Goal: Transaction & Acquisition: Purchase product/service

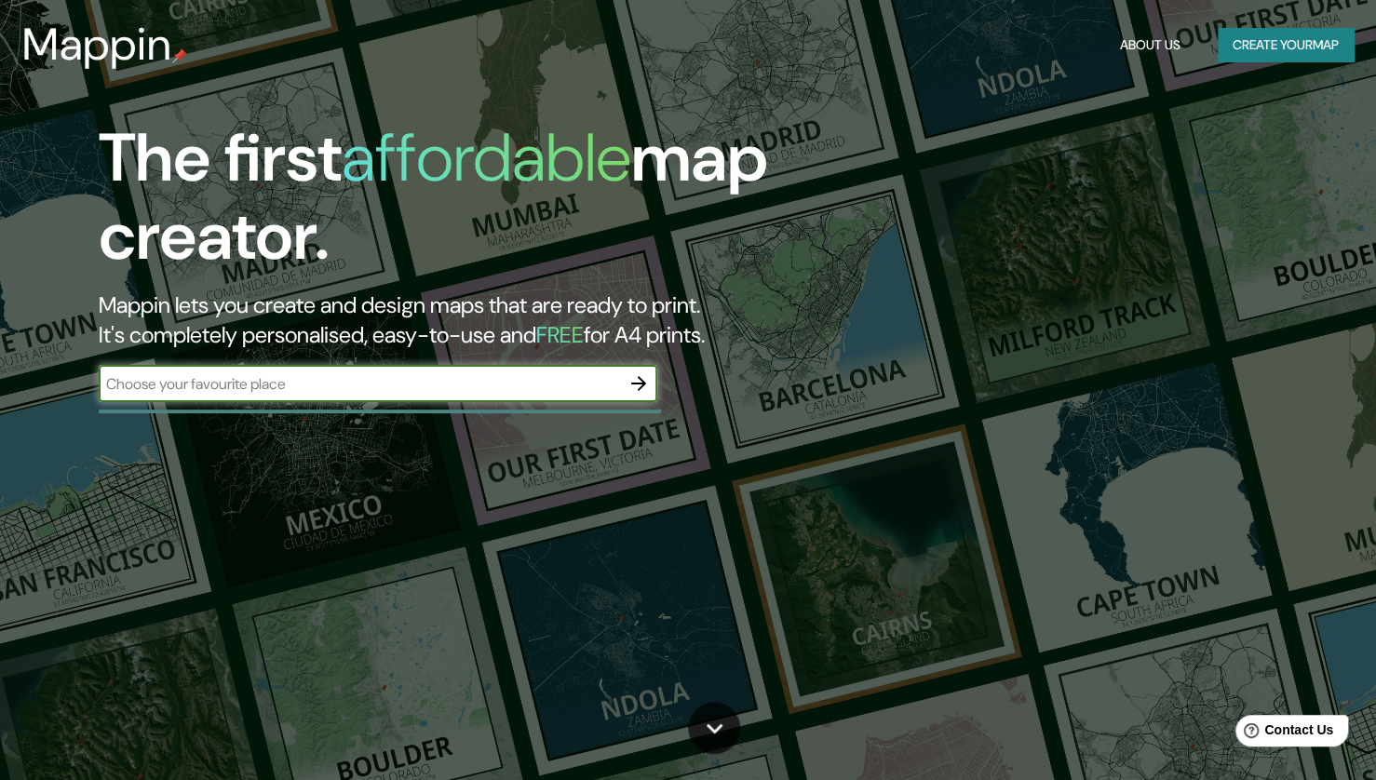
click at [361, 396] on div "​" at bounding box center [378, 383] width 559 height 37
type input "huancayo"
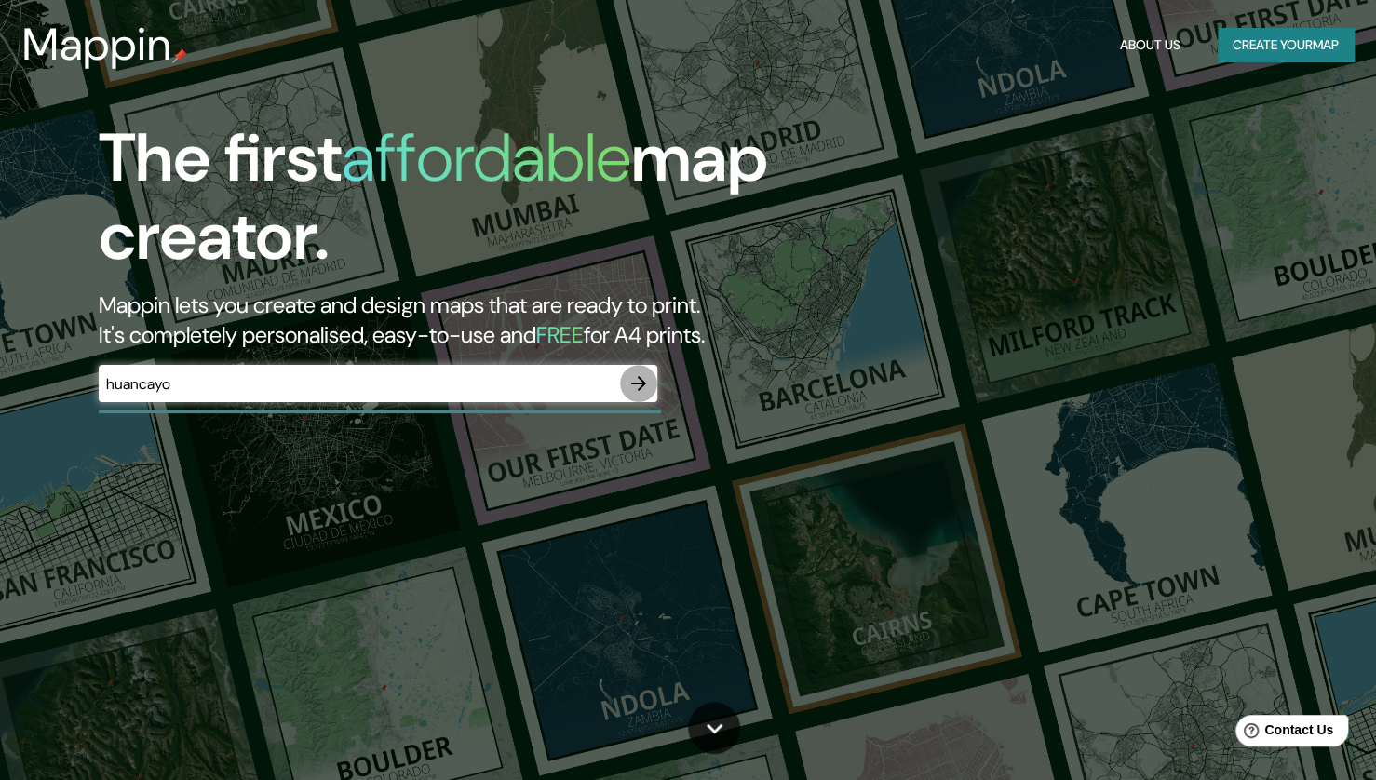
click at [629, 386] on icon "button" at bounding box center [638, 383] width 22 height 22
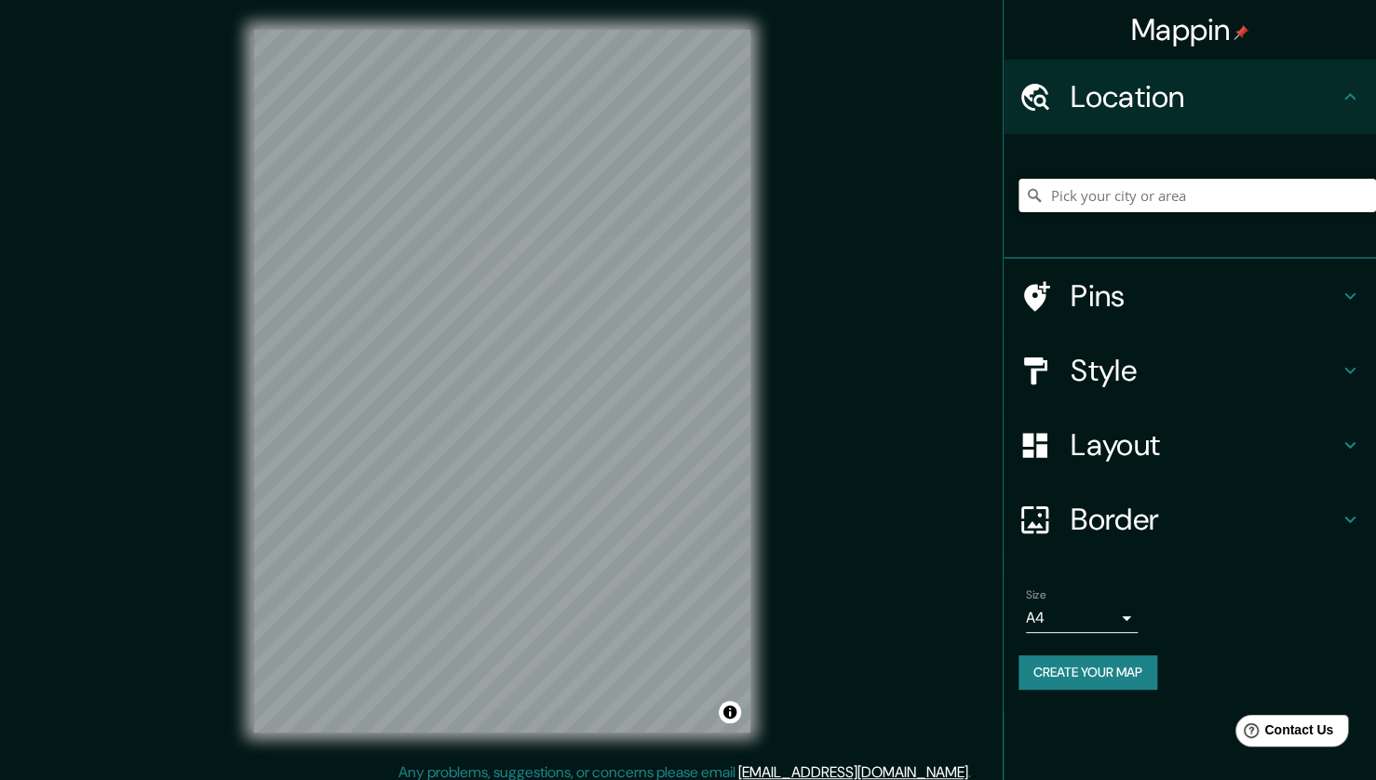
click at [1178, 189] on input "Pick your city or area" at bounding box center [1196, 196] width 357 height 34
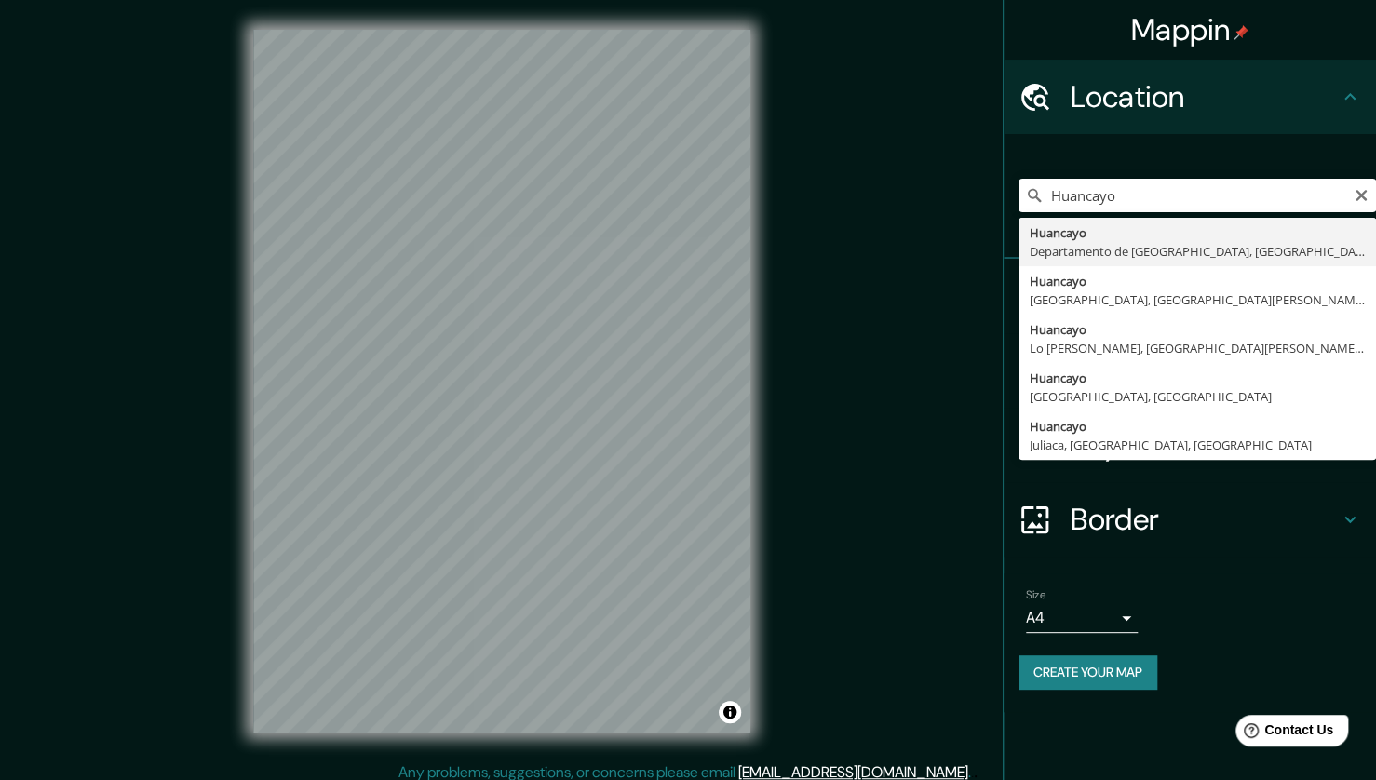
type input "Huancayo, [GEOGRAPHIC_DATA], [GEOGRAPHIC_DATA]"
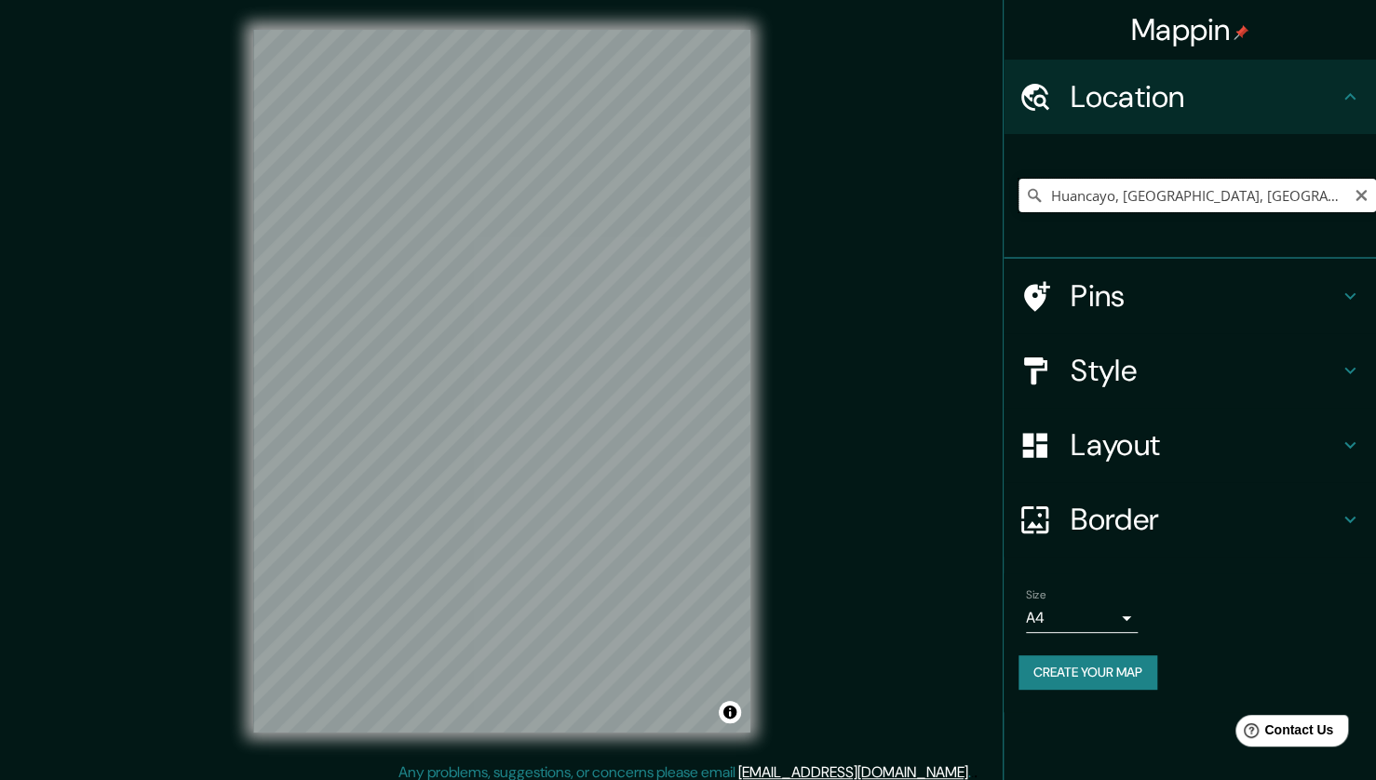
click at [1218, 192] on input "Huancayo, [GEOGRAPHIC_DATA], [GEOGRAPHIC_DATA]" at bounding box center [1196, 196] width 357 height 34
click at [1112, 188] on input "San [PERSON_NAME] De Tunan, [GEOGRAPHIC_DATA], [GEOGRAPHIC_DATA]" at bounding box center [1196, 196] width 357 height 34
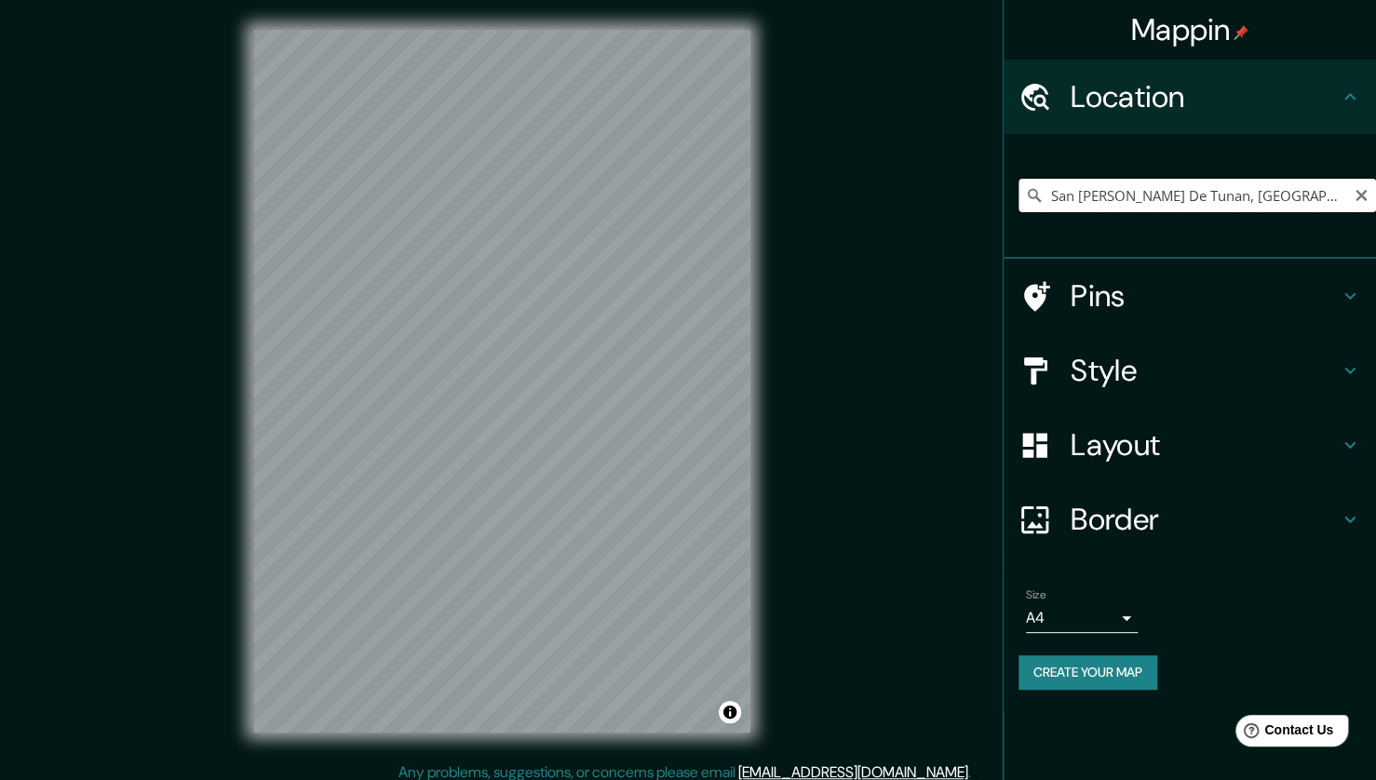
click at [1112, 188] on input "San [PERSON_NAME] De Tunan, [GEOGRAPHIC_DATA], [GEOGRAPHIC_DATA]" at bounding box center [1196, 196] width 357 height 34
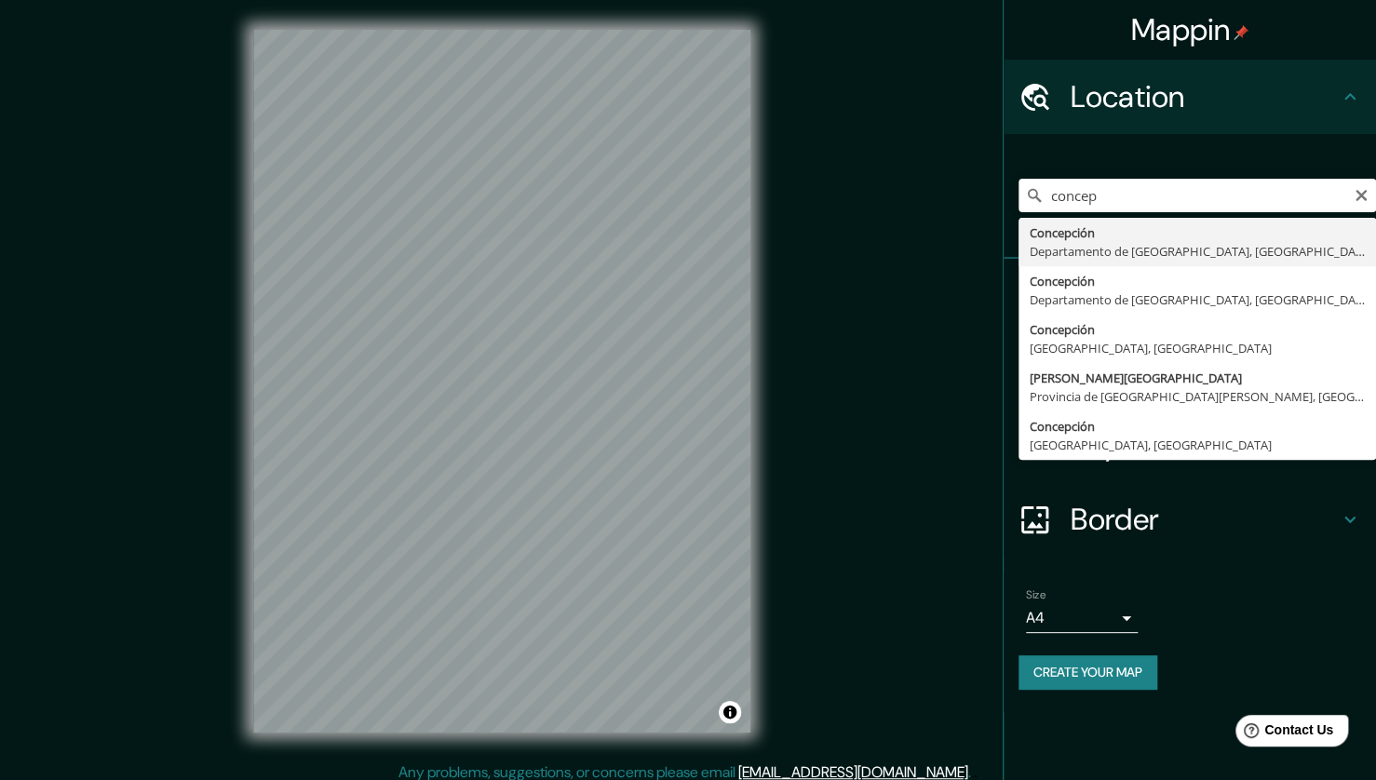
type input "[GEOGRAPHIC_DATA], [GEOGRAPHIC_DATA], [GEOGRAPHIC_DATA]"
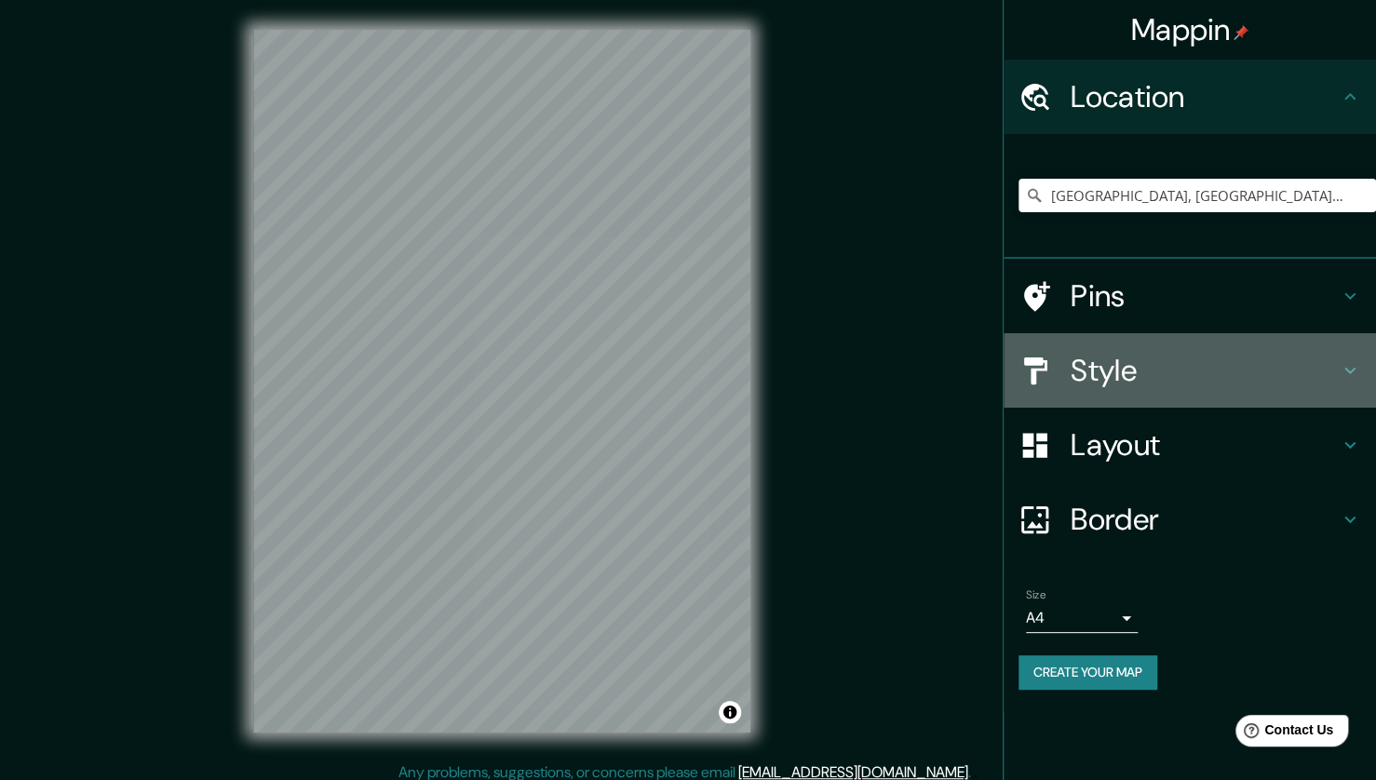
click at [1340, 370] on icon at bounding box center [1350, 370] width 22 height 22
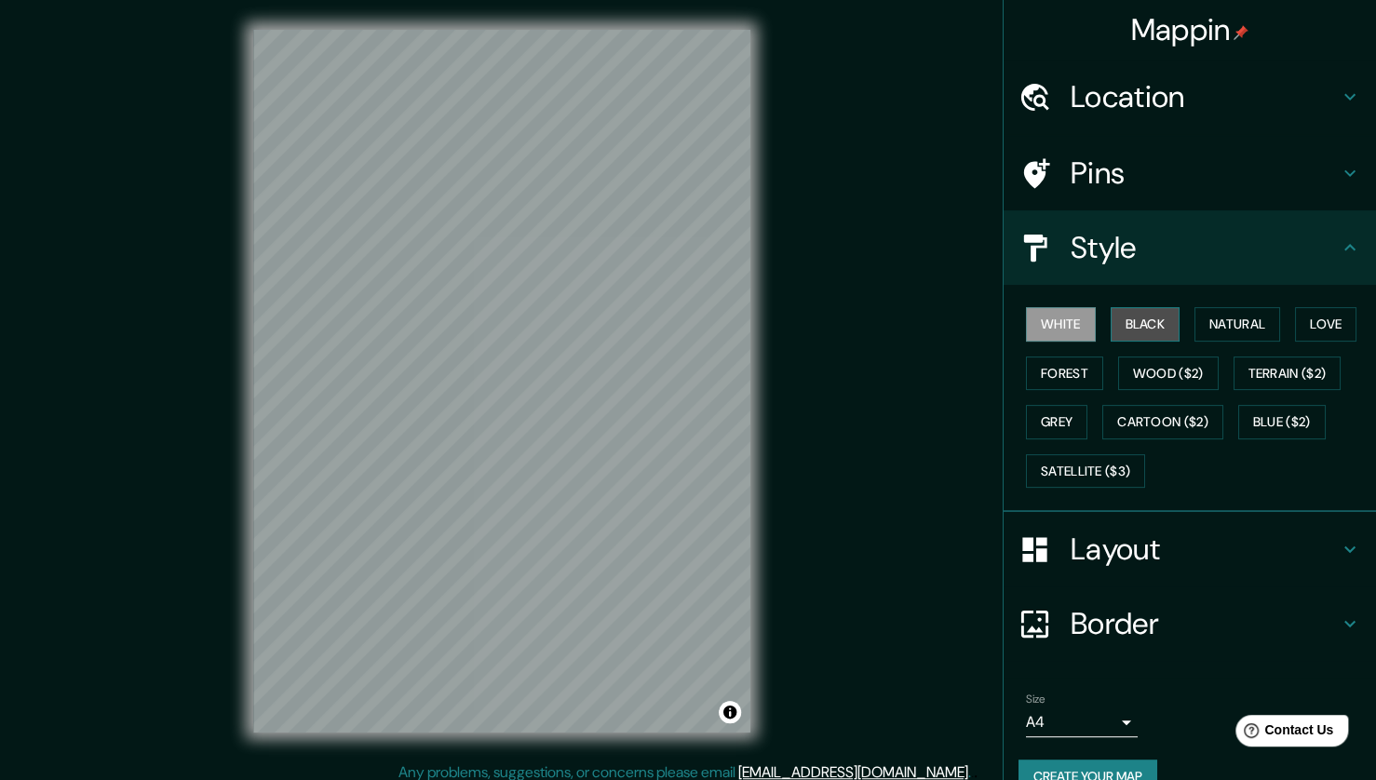
click at [1131, 326] on button "Black" at bounding box center [1146, 324] width 70 height 34
click at [1057, 320] on button "White" at bounding box center [1061, 324] width 70 height 34
click at [1207, 319] on button "Natural" at bounding box center [1237, 324] width 86 height 34
click at [1295, 323] on button "Love" at bounding box center [1325, 324] width 61 height 34
click at [1067, 364] on button "Forest" at bounding box center [1064, 374] width 77 height 34
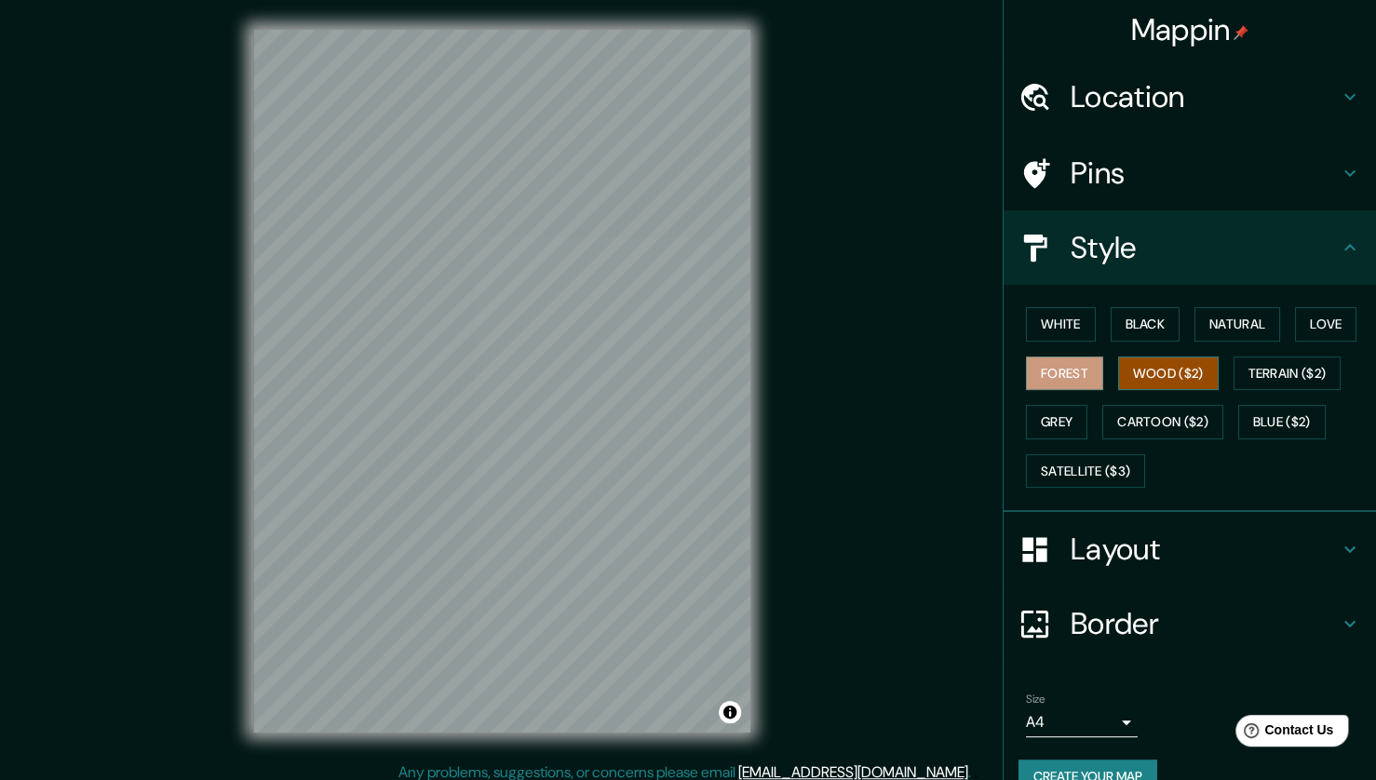
click at [1139, 372] on button "Wood ($2)" at bounding box center [1168, 374] width 101 height 34
click at [1299, 364] on button "Terrain ($2)" at bounding box center [1287, 374] width 108 height 34
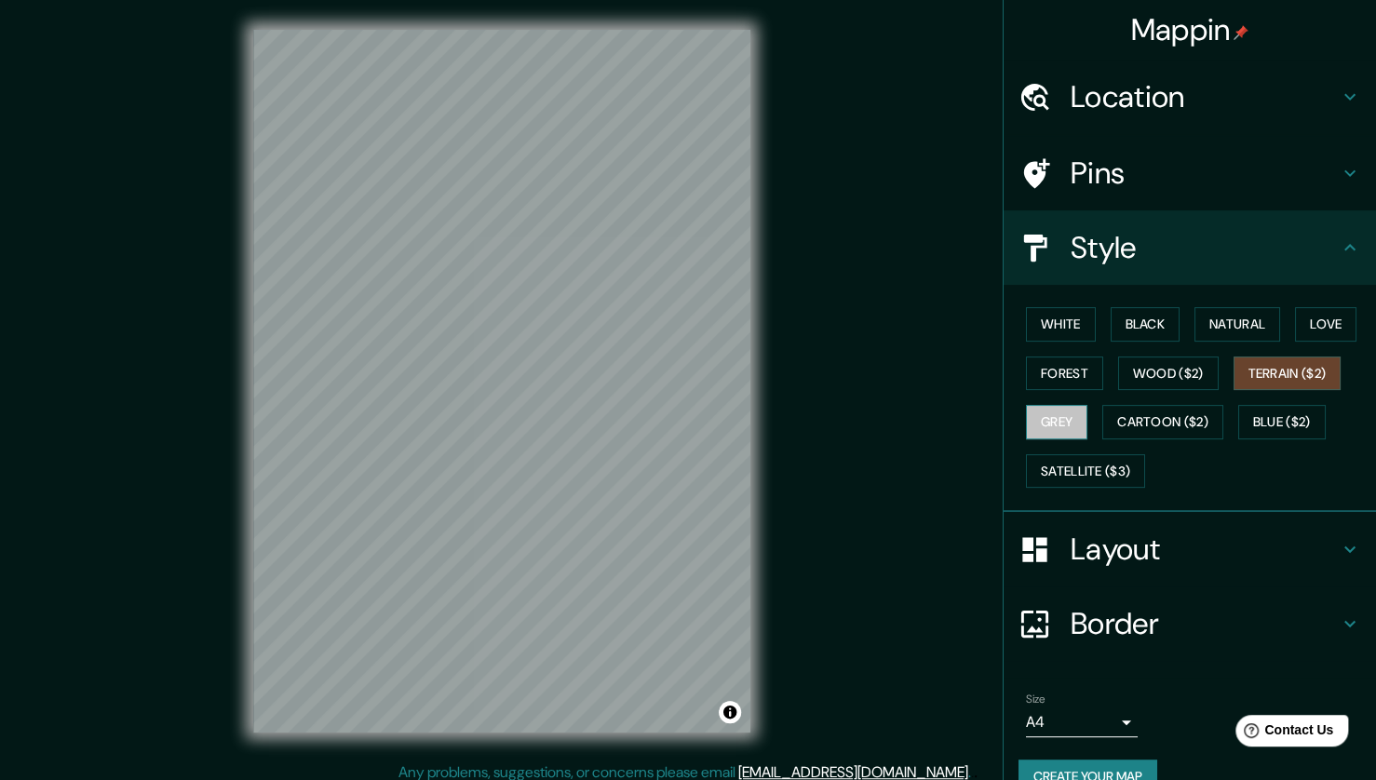
click at [1047, 430] on button "Grey" at bounding box center [1056, 422] width 61 height 34
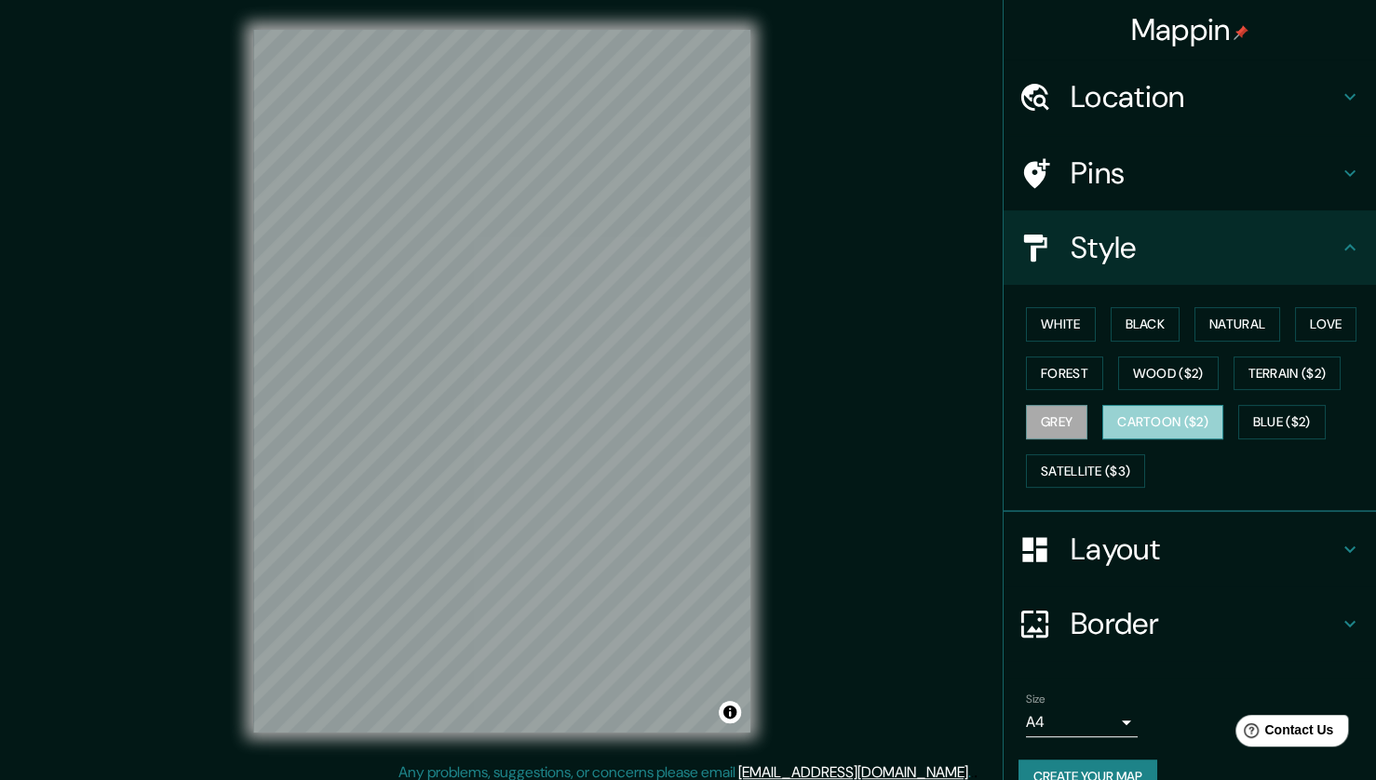
click at [1144, 430] on button "Cartoon ($2)" at bounding box center [1162, 422] width 121 height 34
click at [1261, 425] on button "Blue ($2)" at bounding box center [1282, 422] width 88 height 34
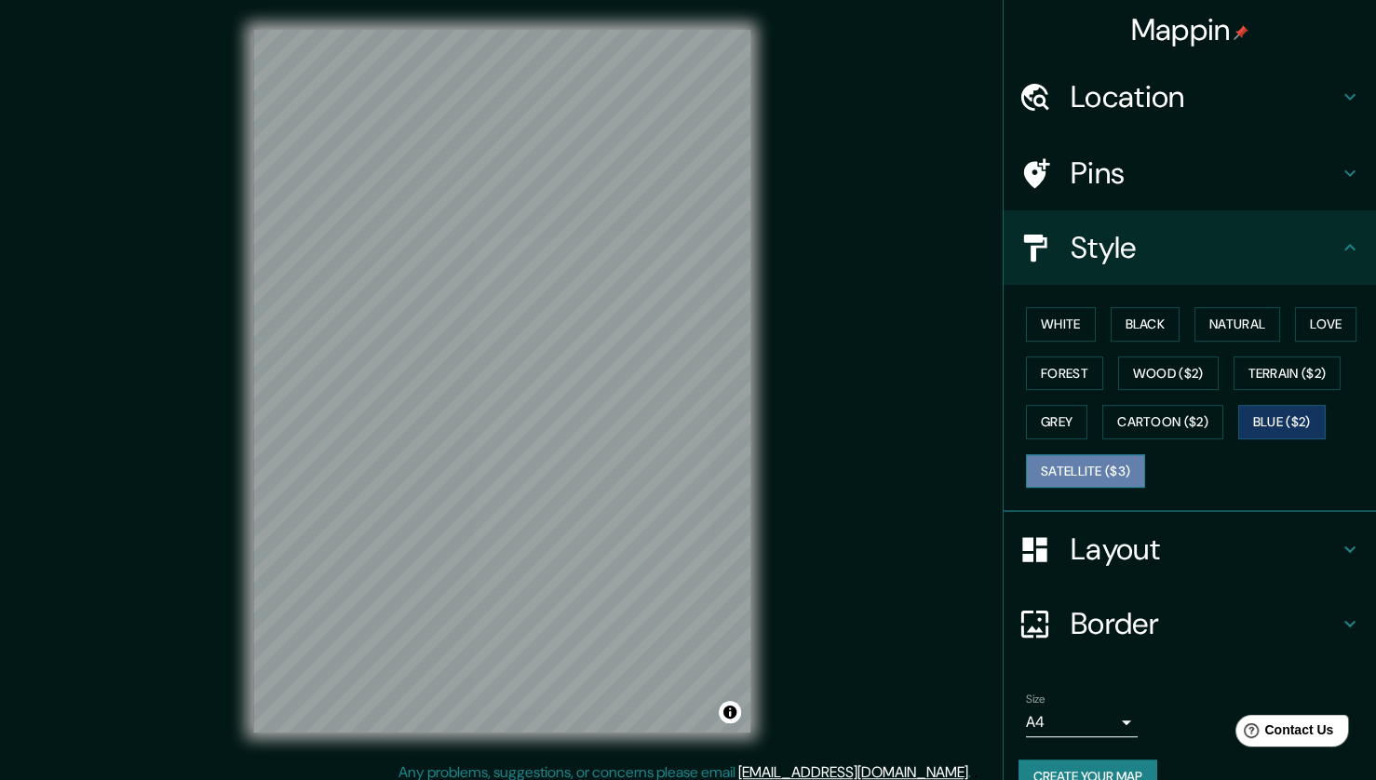
click at [1091, 471] on button "Satellite ($3)" at bounding box center [1085, 471] width 119 height 34
click at [1059, 426] on button "Grey" at bounding box center [1056, 422] width 61 height 34
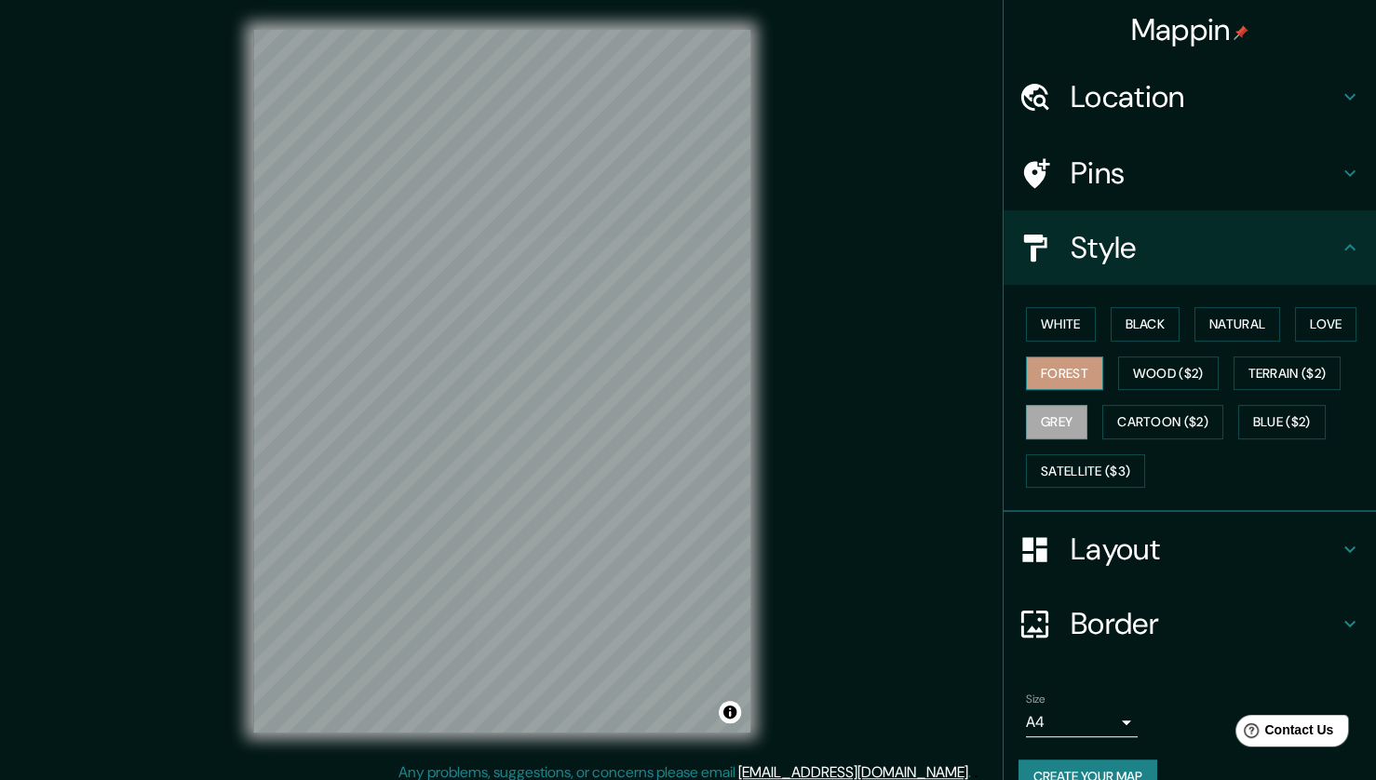
click at [1064, 359] on button "Forest" at bounding box center [1064, 374] width 77 height 34
click at [1247, 326] on button "Natural" at bounding box center [1237, 324] width 86 height 34
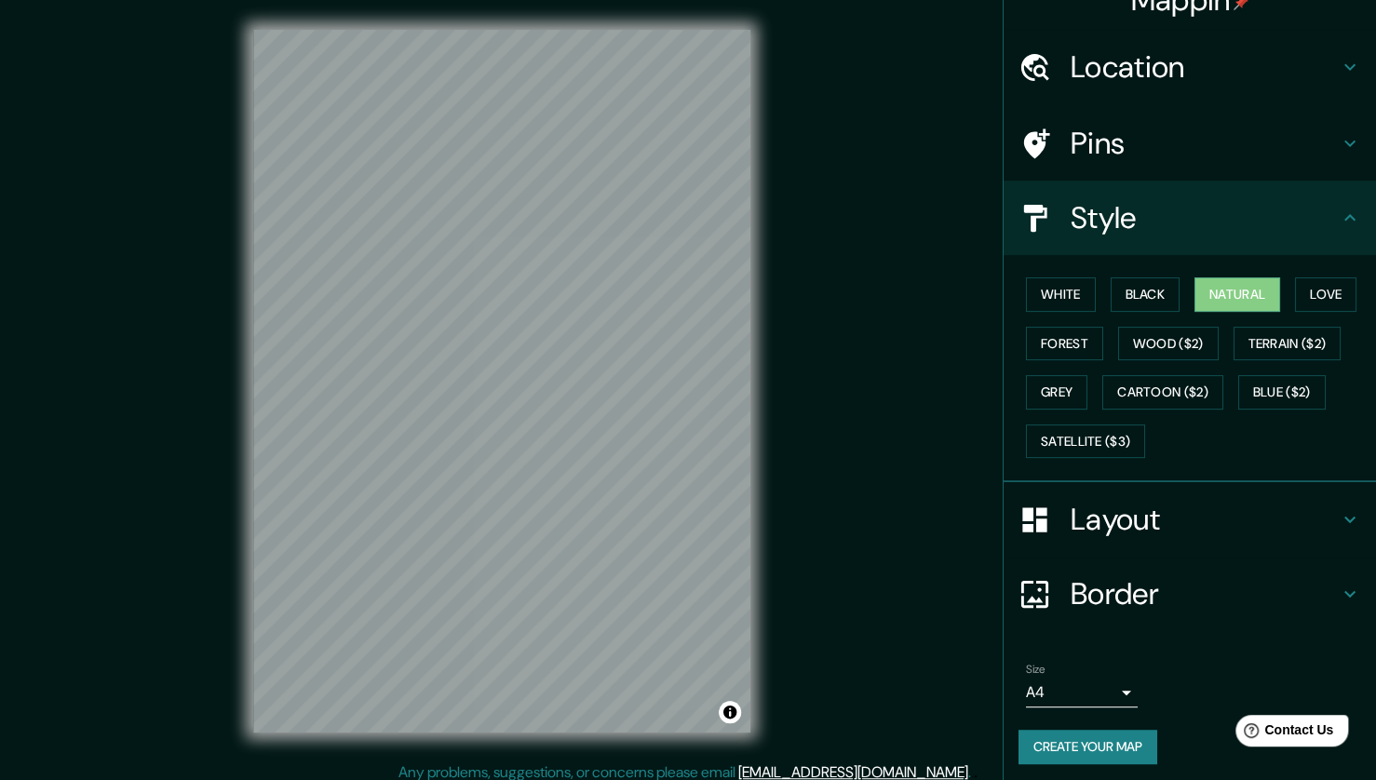
scroll to position [33, 0]
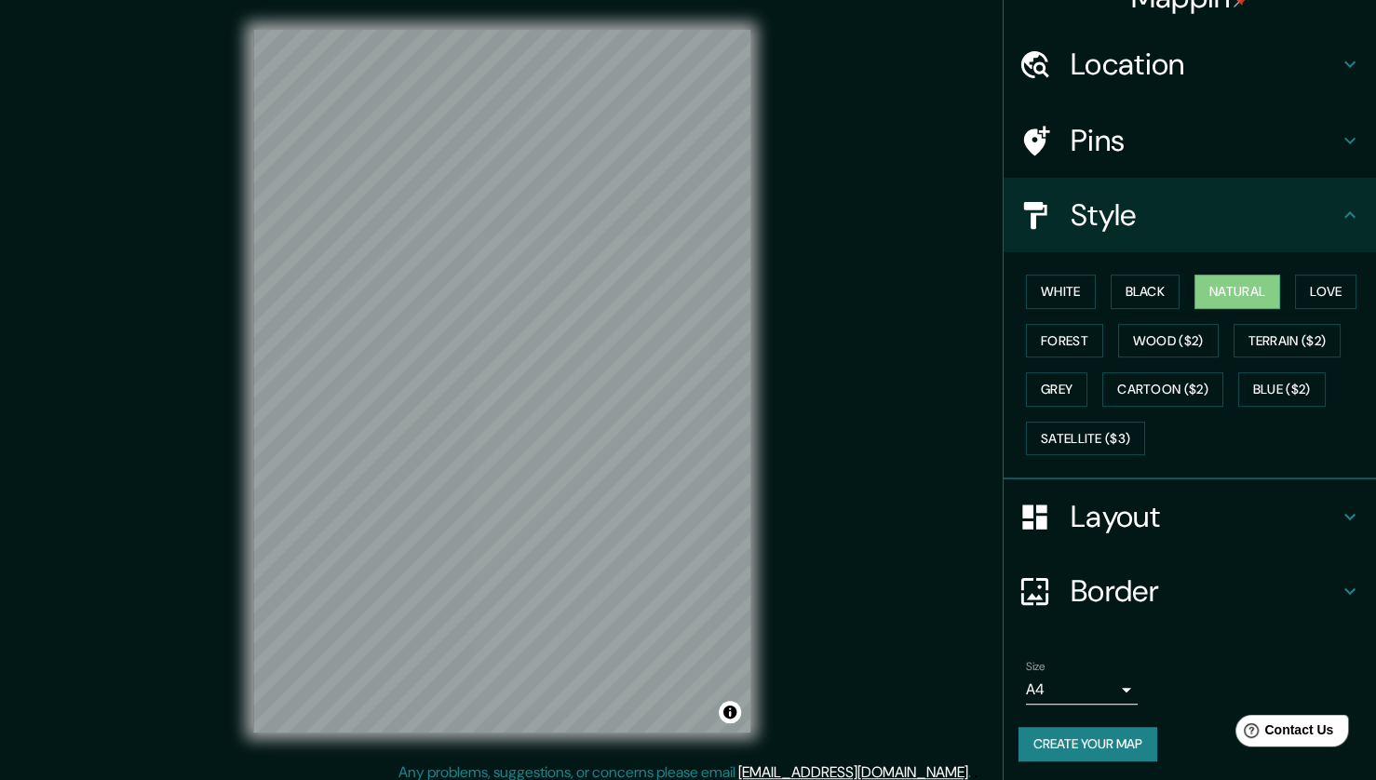
click at [1218, 516] on h4 "Layout" at bounding box center [1204, 516] width 268 height 37
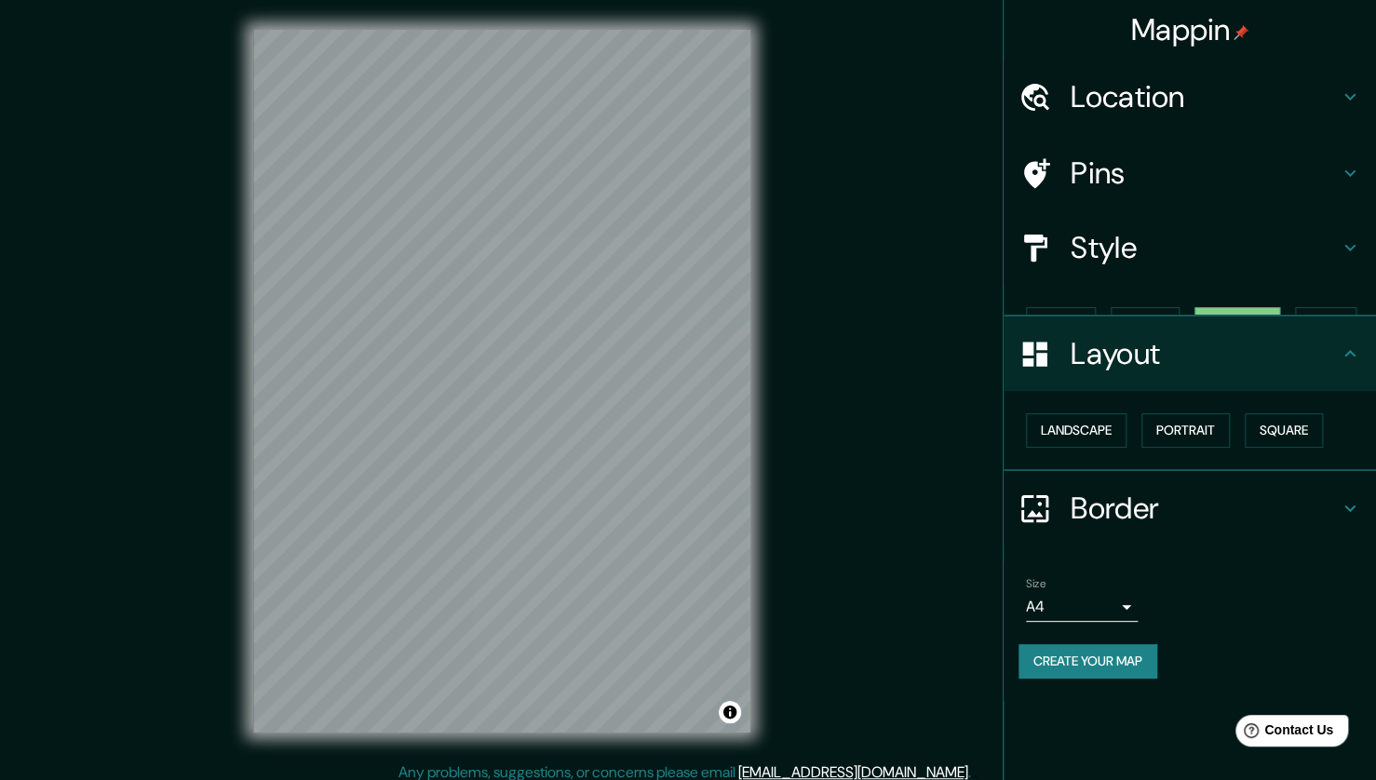
scroll to position [0, 0]
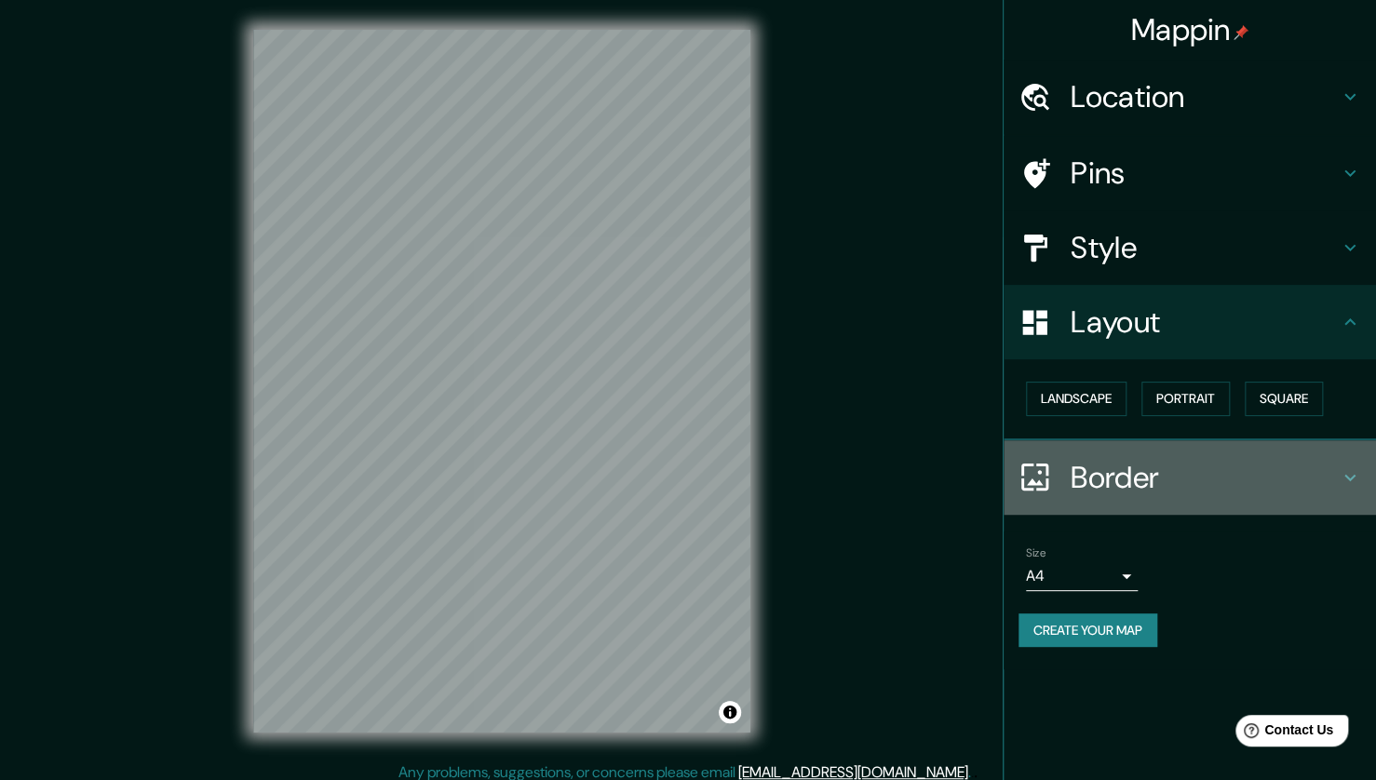
click at [1188, 462] on h4 "Border" at bounding box center [1204, 477] width 268 height 37
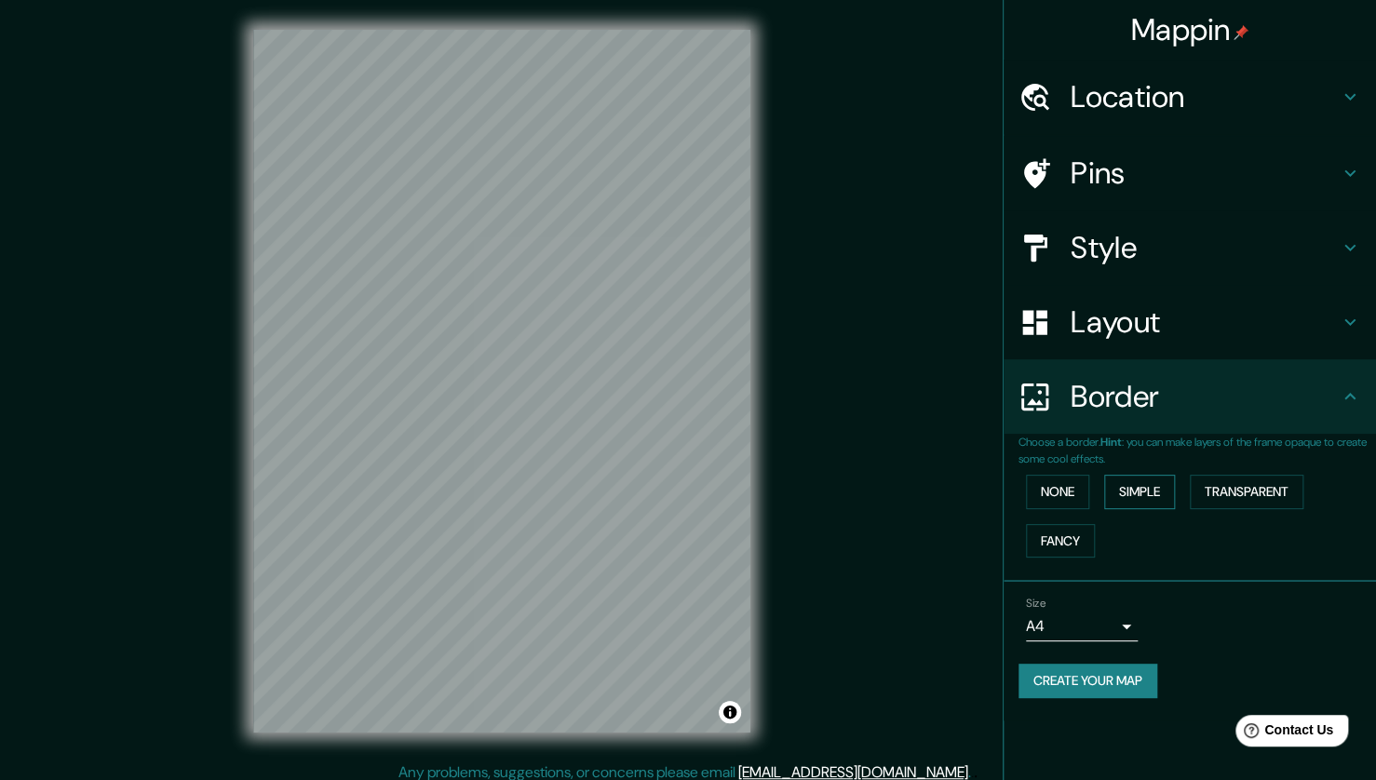
click at [1139, 491] on button "Simple" at bounding box center [1139, 492] width 71 height 34
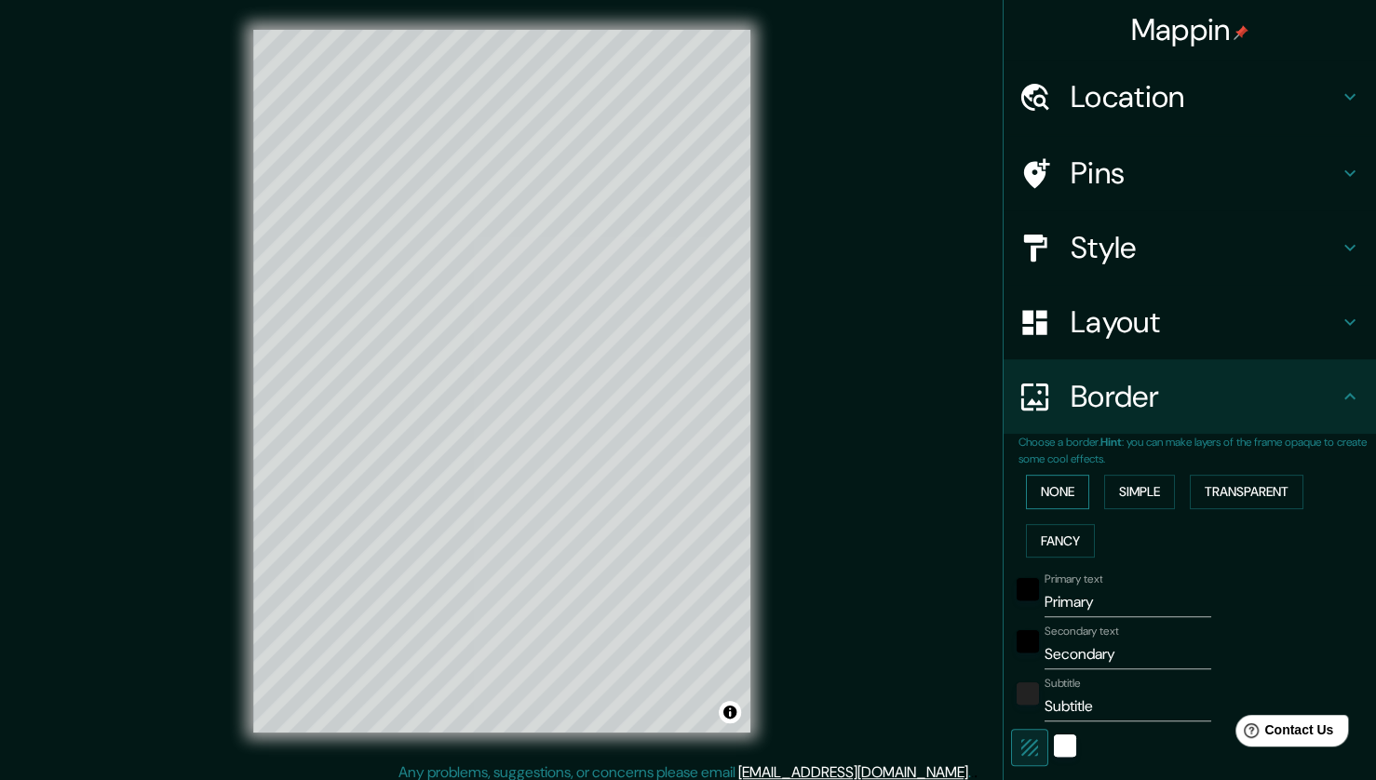
click at [1043, 494] on button "None" at bounding box center [1057, 492] width 63 height 34
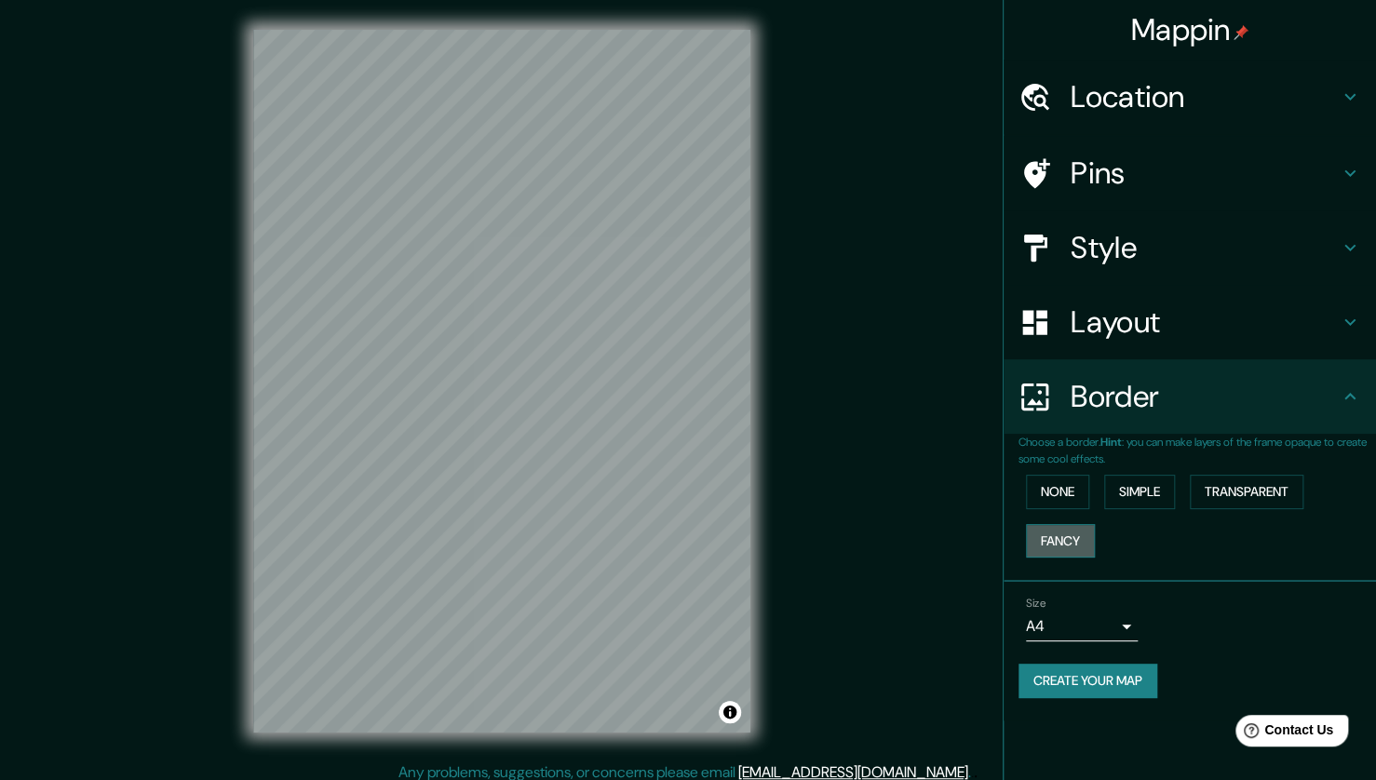
click at [1070, 538] on button "Fancy" at bounding box center [1060, 541] width 69 height 34
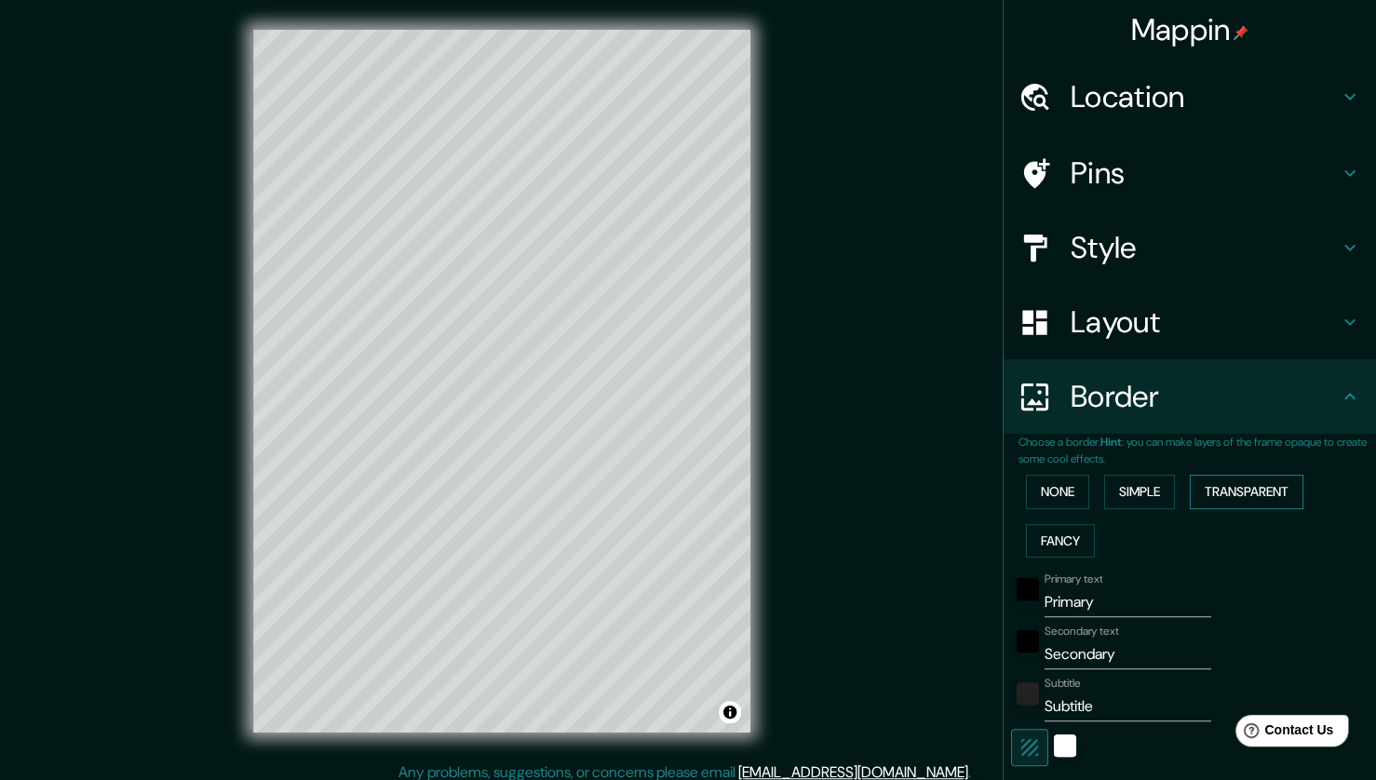
click at [1214, 500] on button "Transparent" at bounding box center [1247, 492] width 114 height 34
click at [1044, 486] on button "None" at bounding box center [1057, 492] width 63 height 34
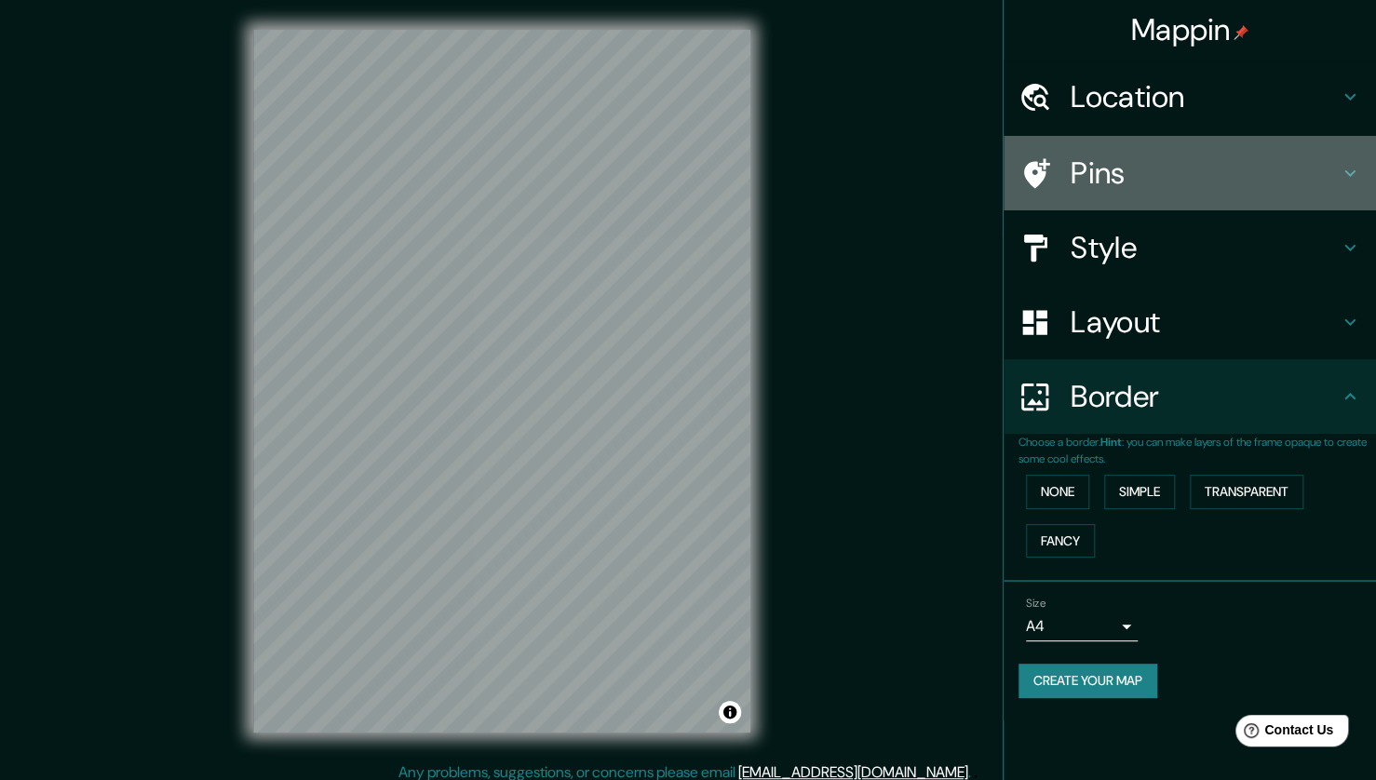
click at [1178, 166] on h4 "Pins" at bounding box center [1204, 173] width 268 height 37
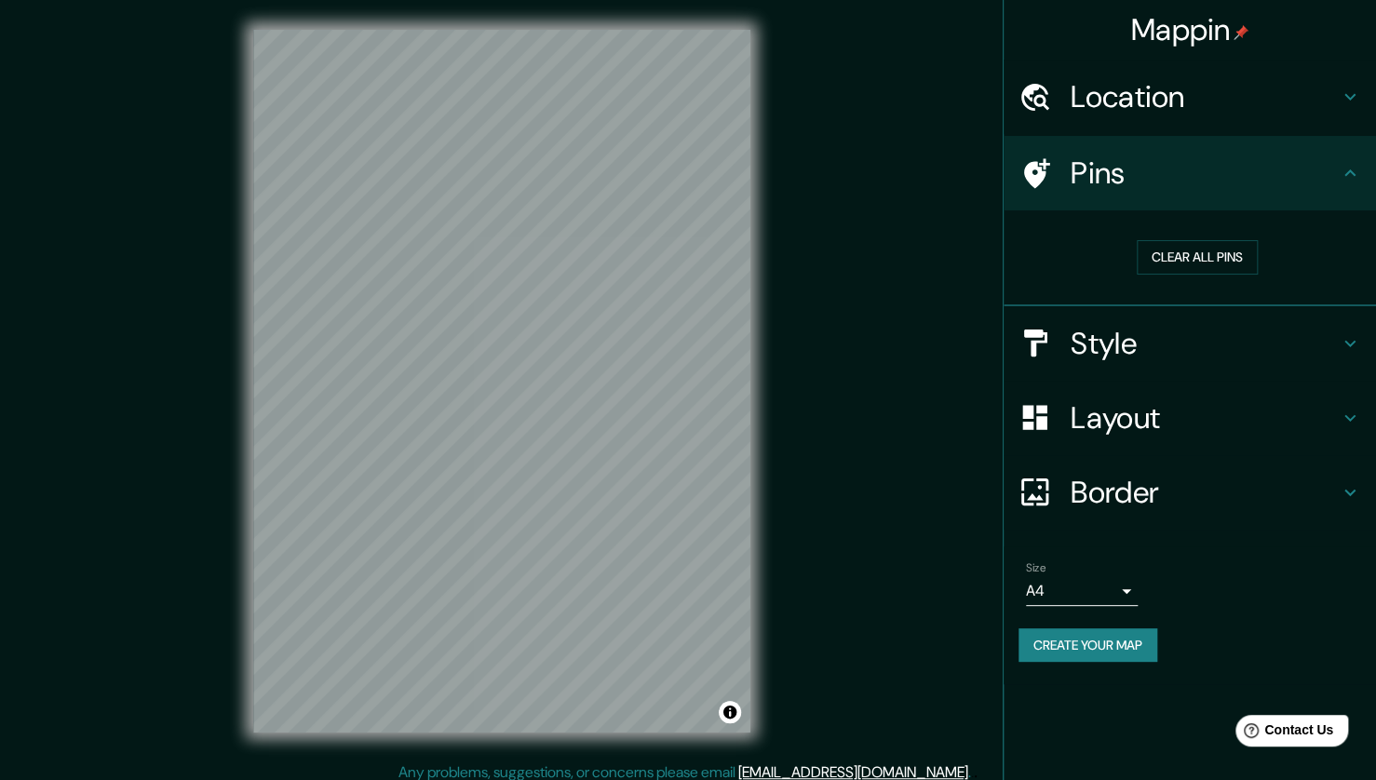
click at [1178, 166] on h4 "Pins" at bounding box center [1204, 173] width 268 height 37
click at [1166, 263] on button "Clear all pins" at bounding box center [1197, 257] width 121 height 34
click at [1165, 251] on button "Clear all pins" at bounding box center [1197, 257] width 121 height 34
click at [730, 718] on button "Toggle attribution" at bounding box center [730, 712] width 22 height 22
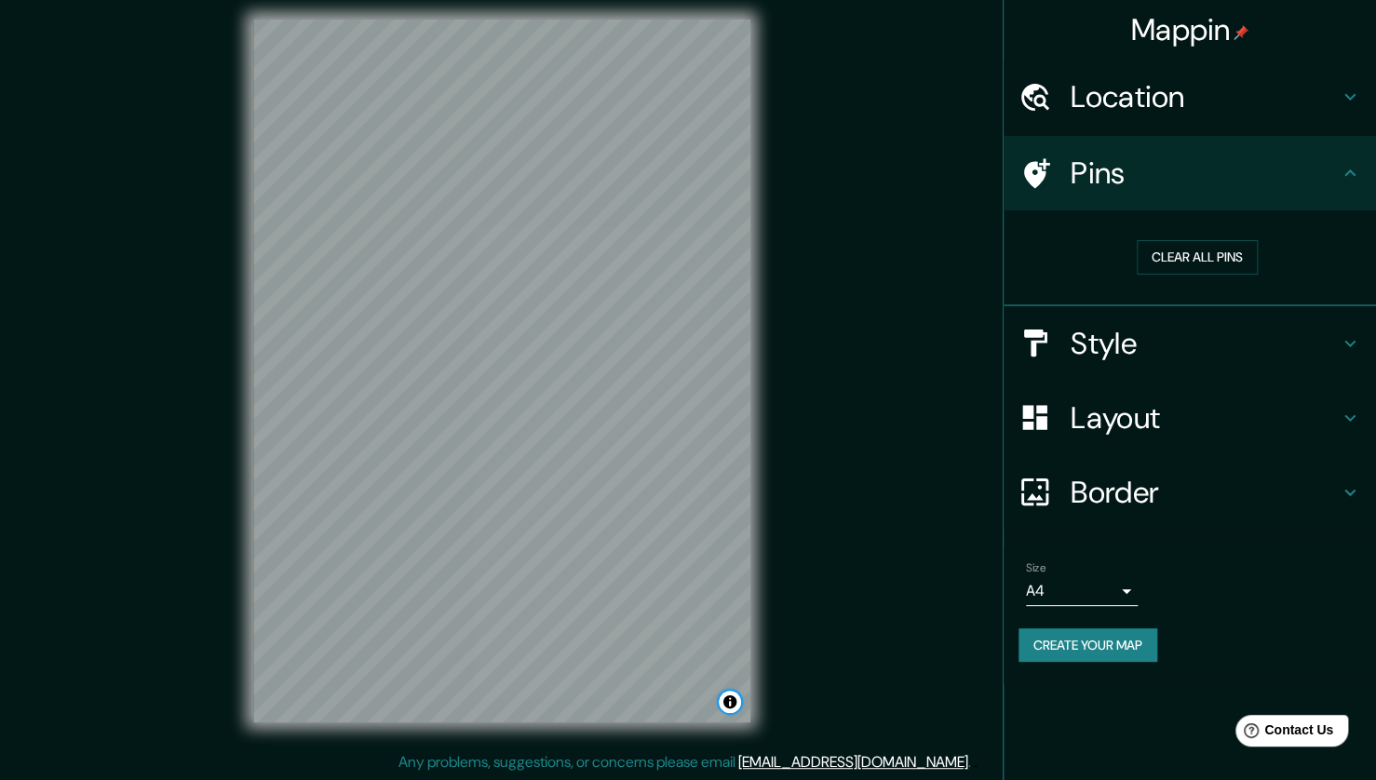
scroll to position [11, 0]
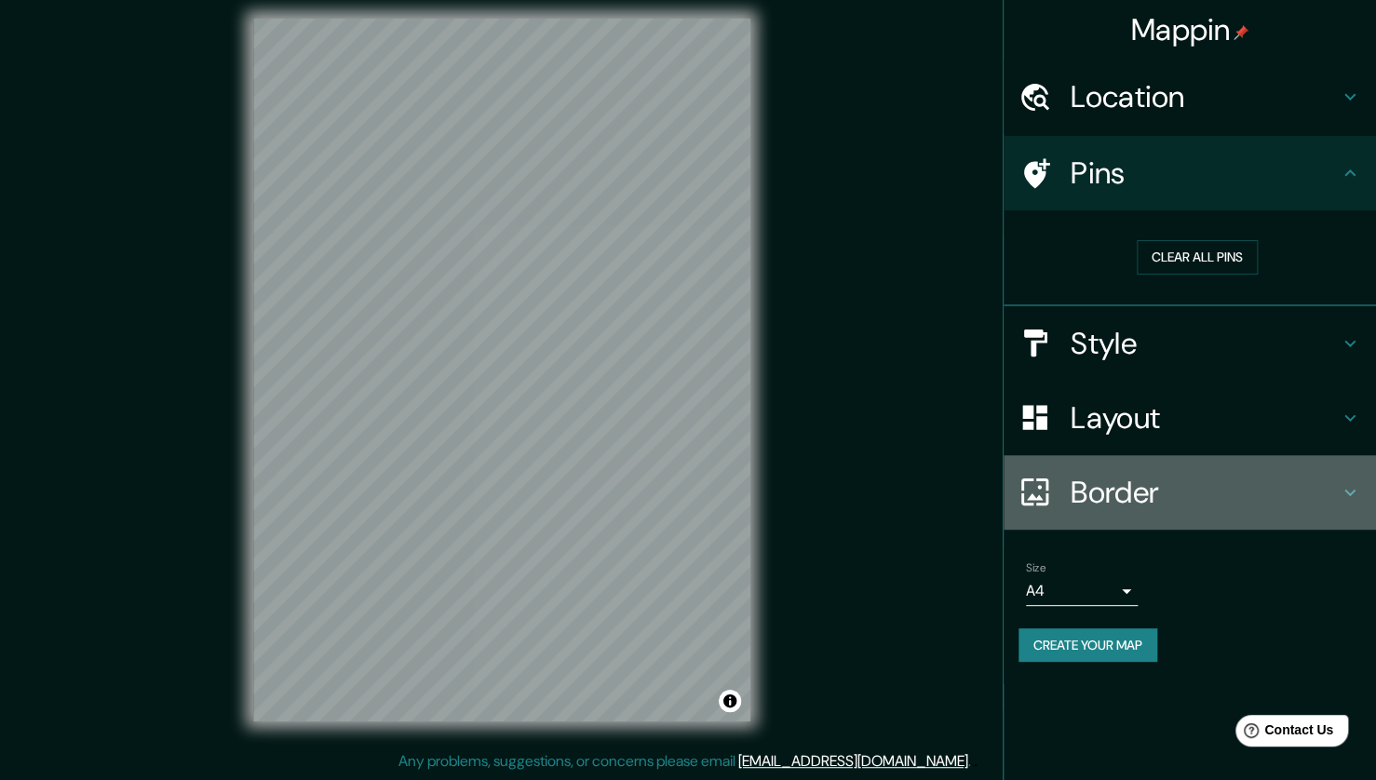
click at [1238, 486] on h4 "Border" at bounding box center [1204, 492] width 268 height 37
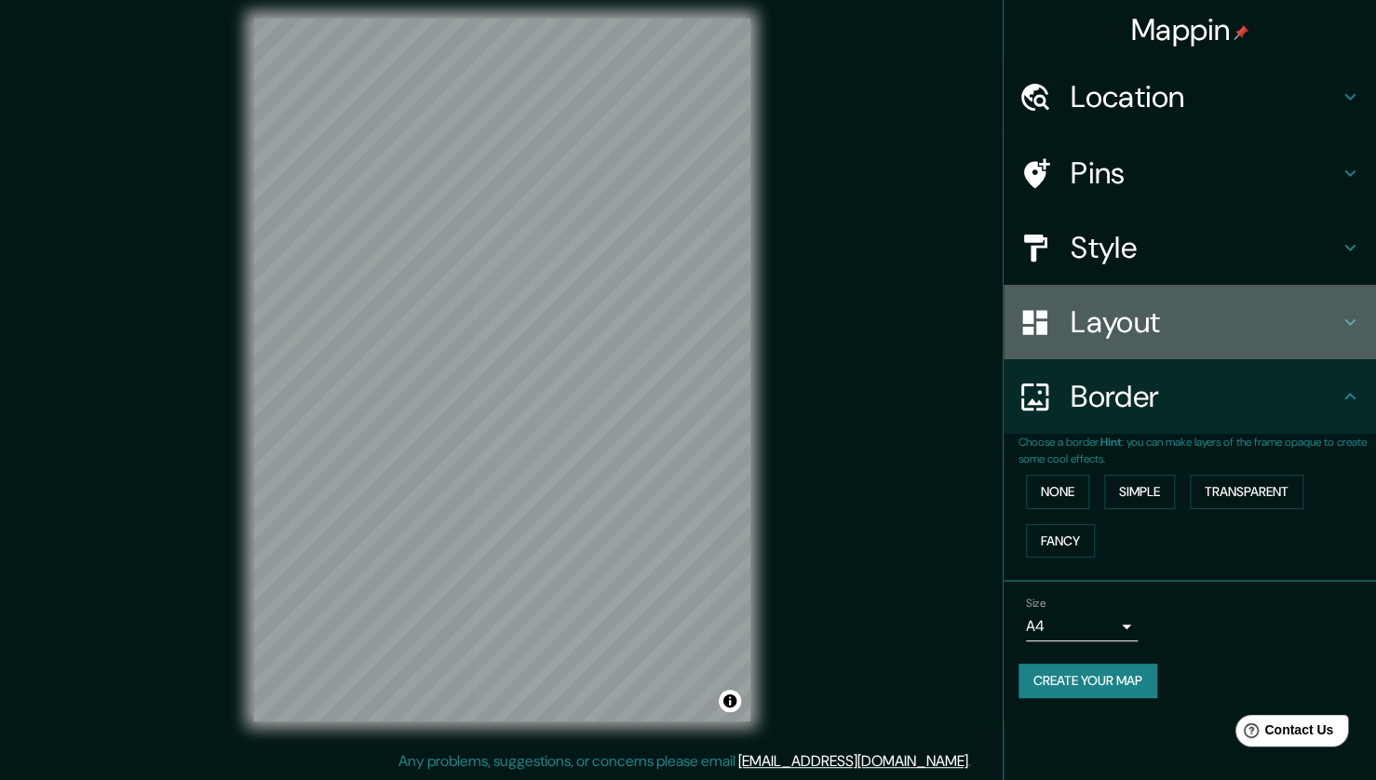
click at [1168, 333] on h4 "Layout" at bounding box center [1204, 321] width 268 height 37
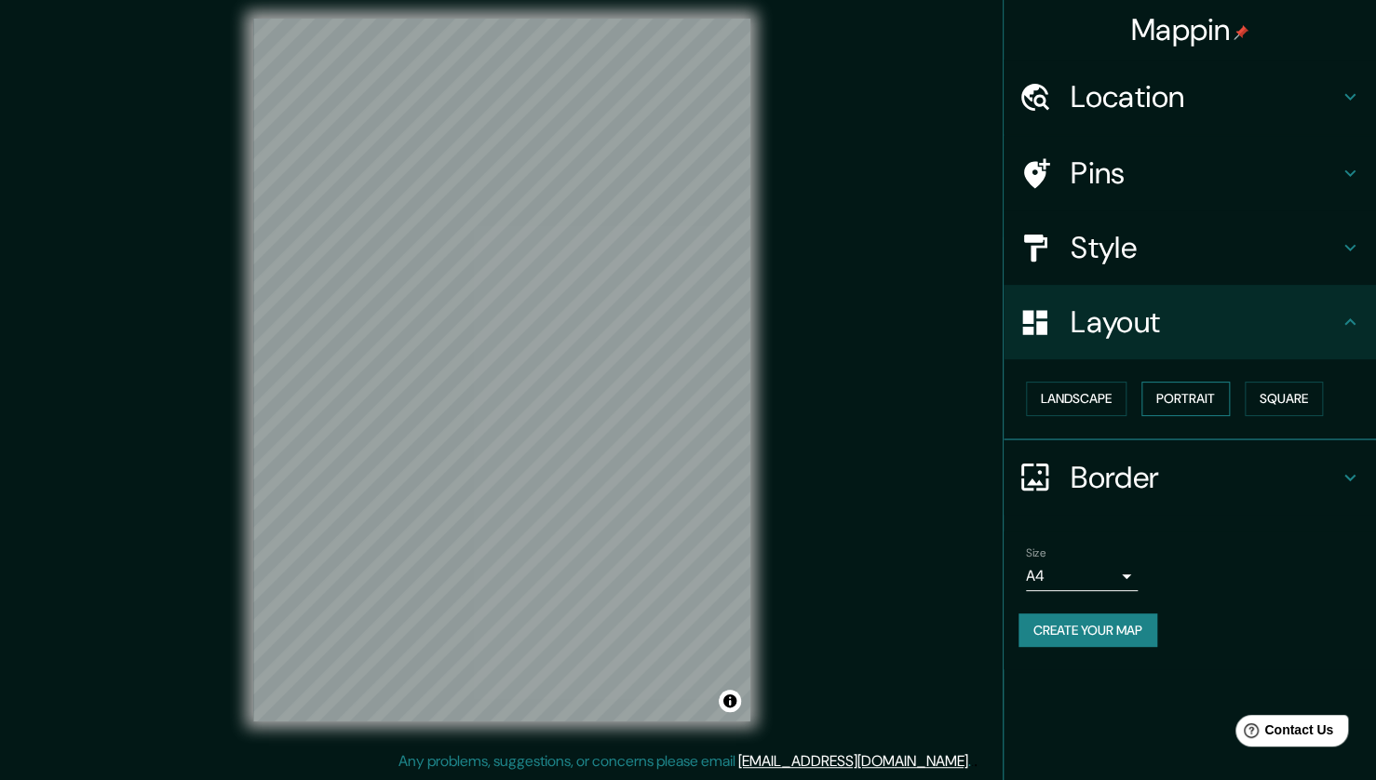
click at [1167, 393] on button "Portrait" at bounding box center [1185, 399] width 88 height 34
click at [1090, 394] on button "Landscape" at bounding box center [1076, 399] width 101 height 34
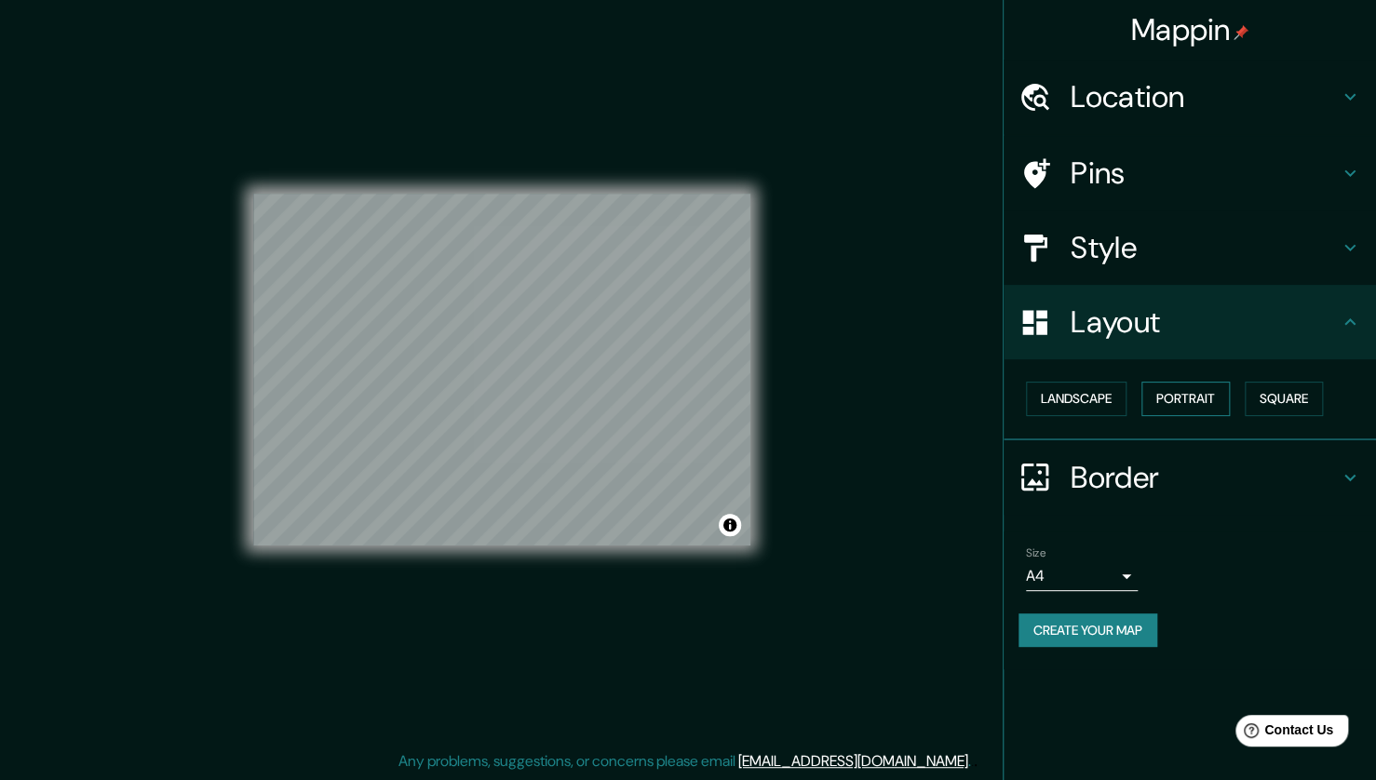
click at [1195, 400] on button "Portrait" at bounding box center [1185, 399] width 88 height 34
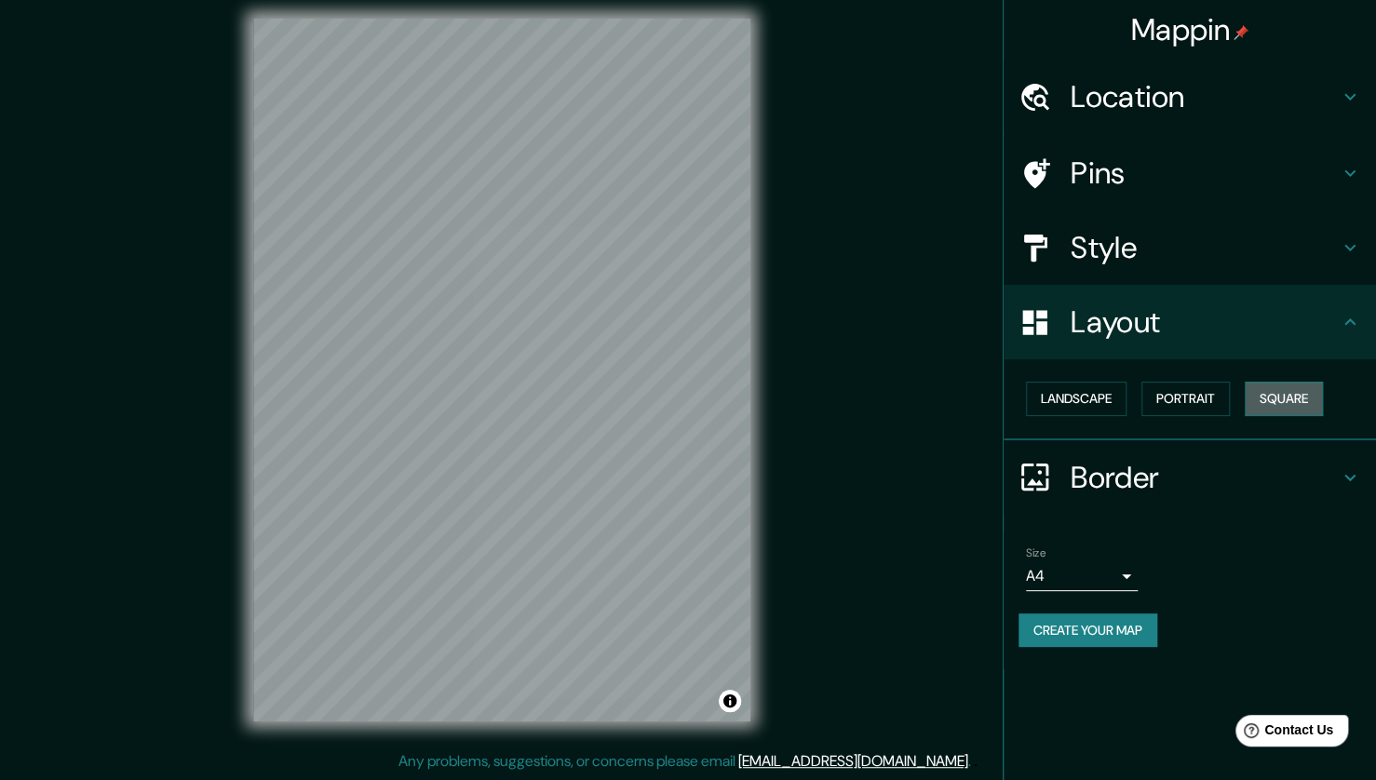
click at [1284, 400] on button "Square" at bounding box center [1284, 399] width 78 height 34
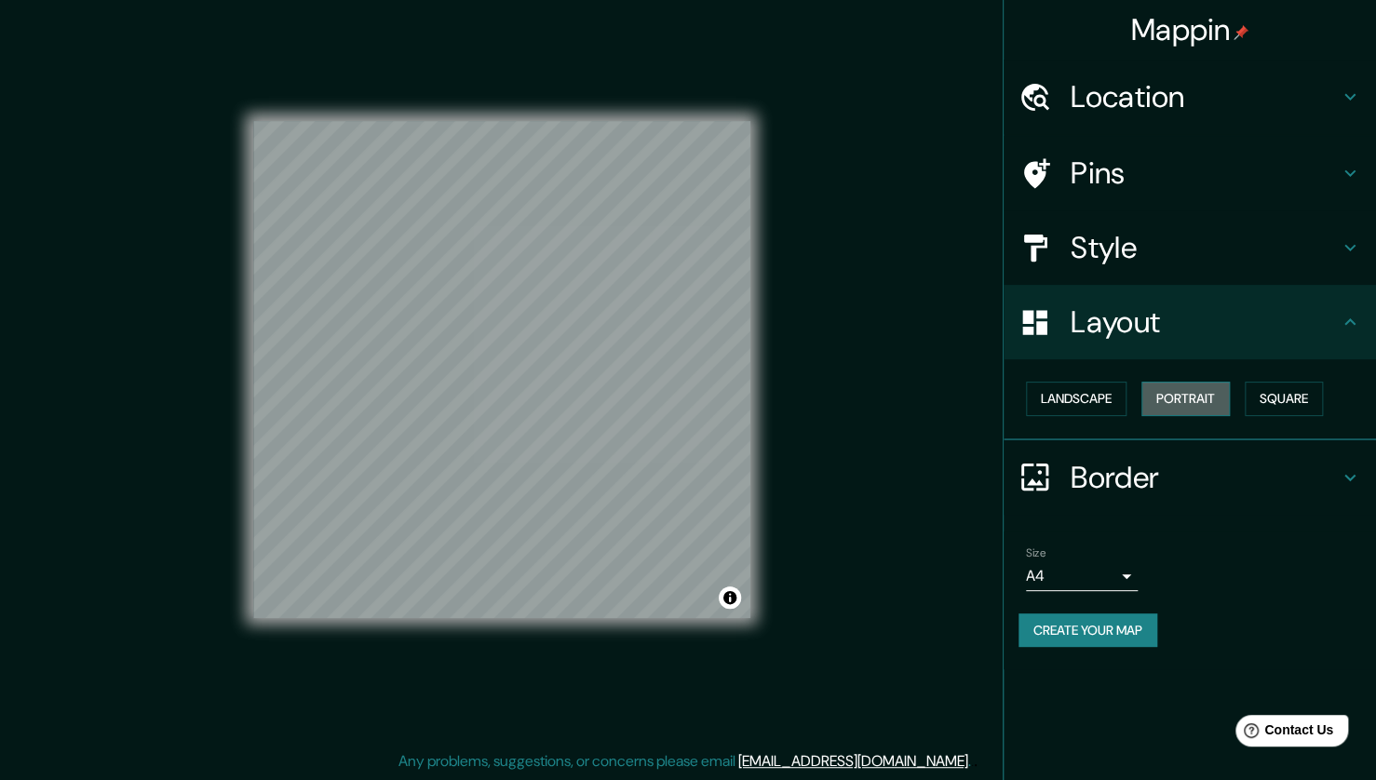
click at [1189, 400] on button "Portrait" at bounding box center [1185, 399] width 88 height 34
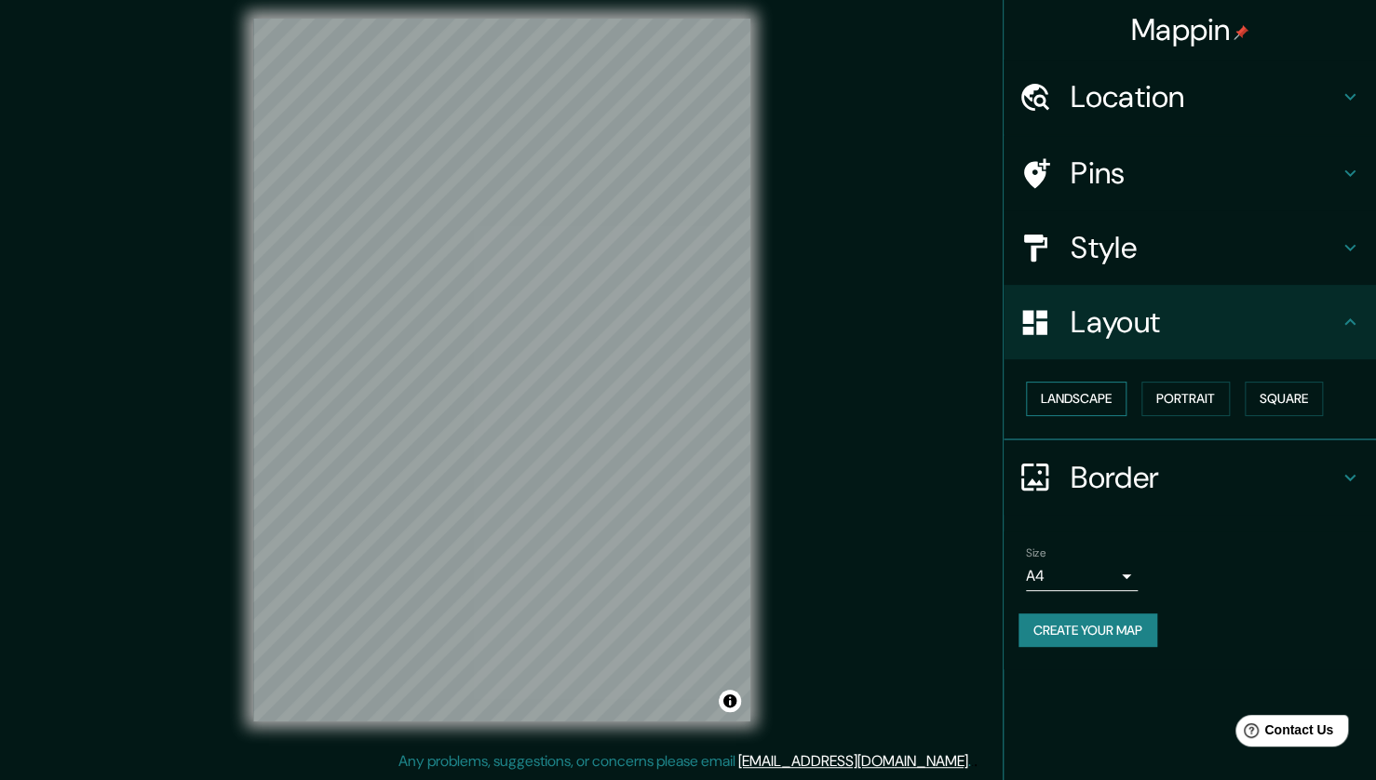
click at [1076, 404] on button "Landscape" at bounding box center [1076, 399] width 101 height 34
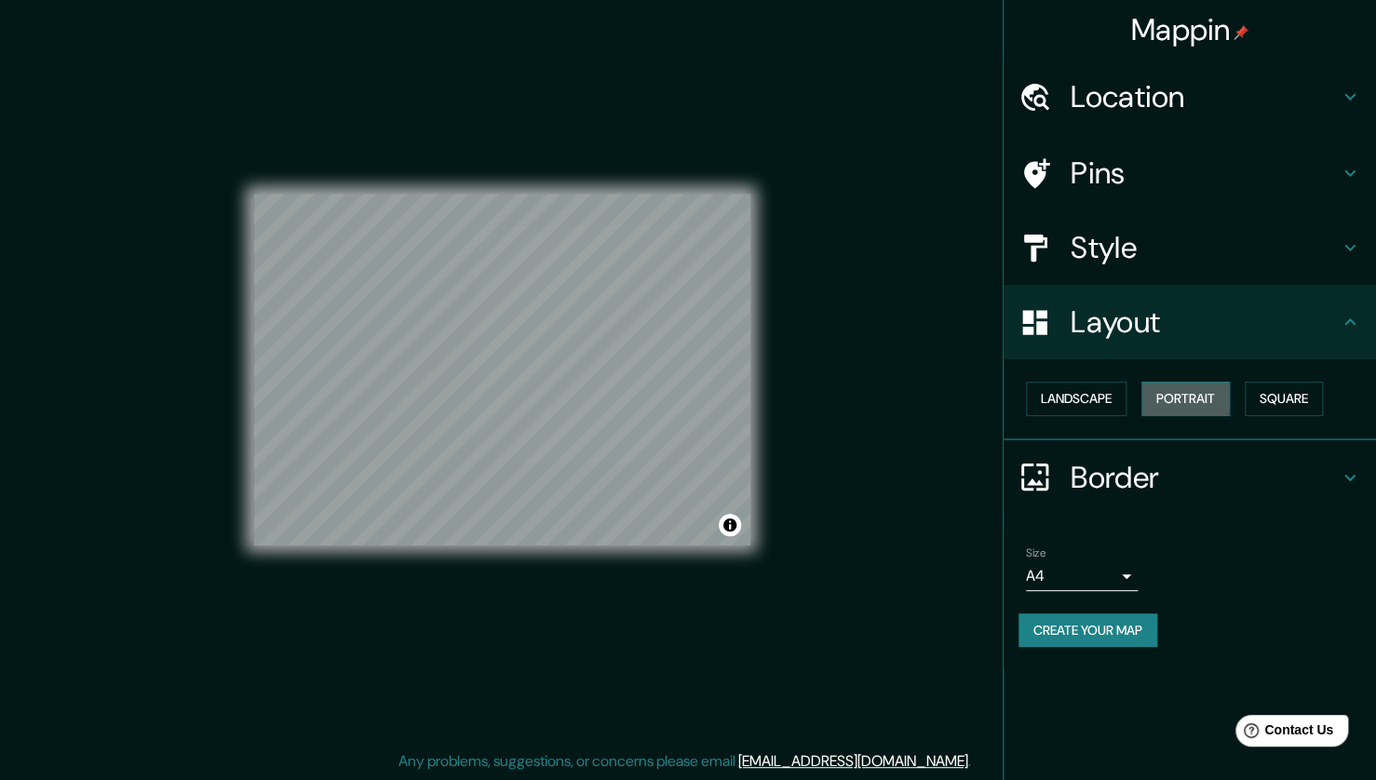
click at [1174, 397] on button "Portrait" at bounding box center [1185, 399] width 88 height 34
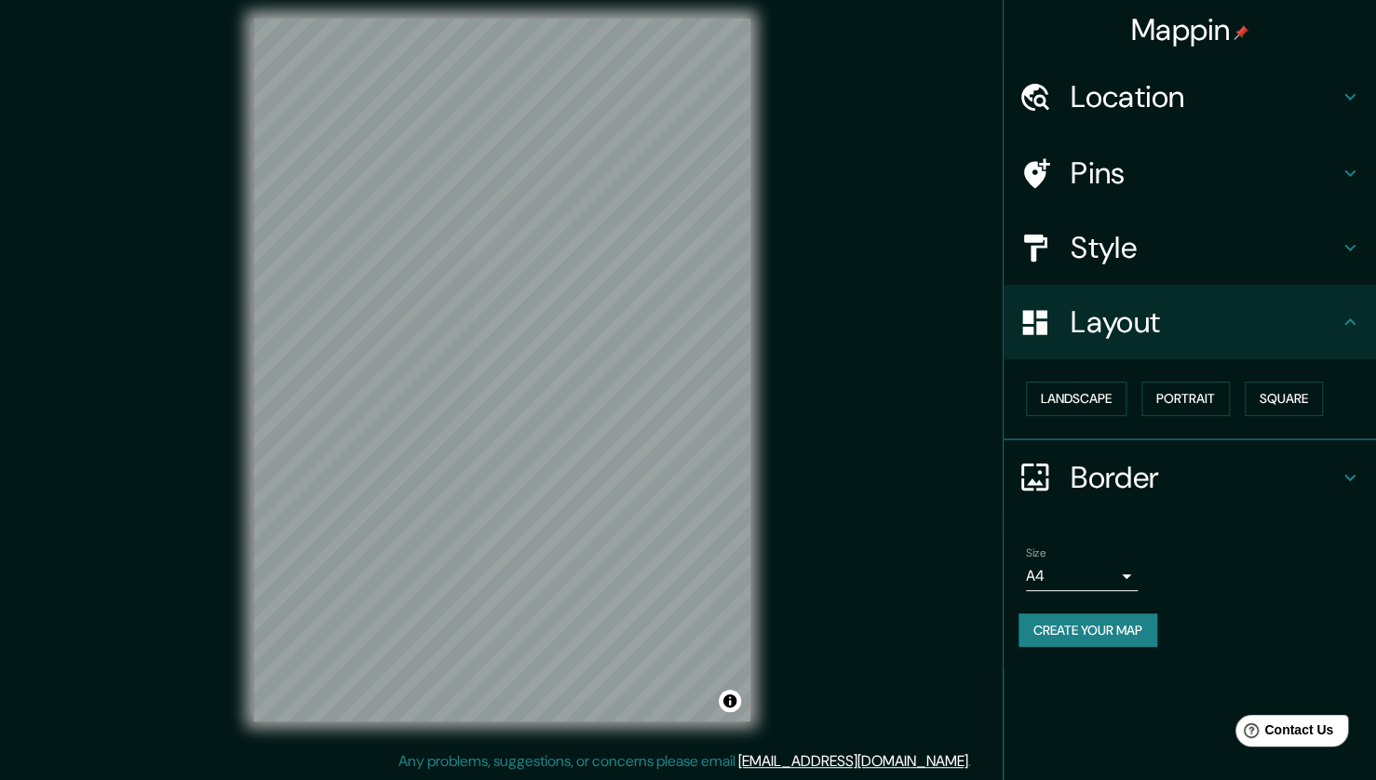
click at [1109, 624] on button "Create your map" at bounding box center [1087, 630] width 139 height 34
click at [1120, 579] on body "Mappin Location [GEOGRAPHIC_DATA], [GEOGRAPHIC_DATA], [GEOGRAPHIC_DATA] Pins St…" at bounding box center [688, 379] width 1376 height 780
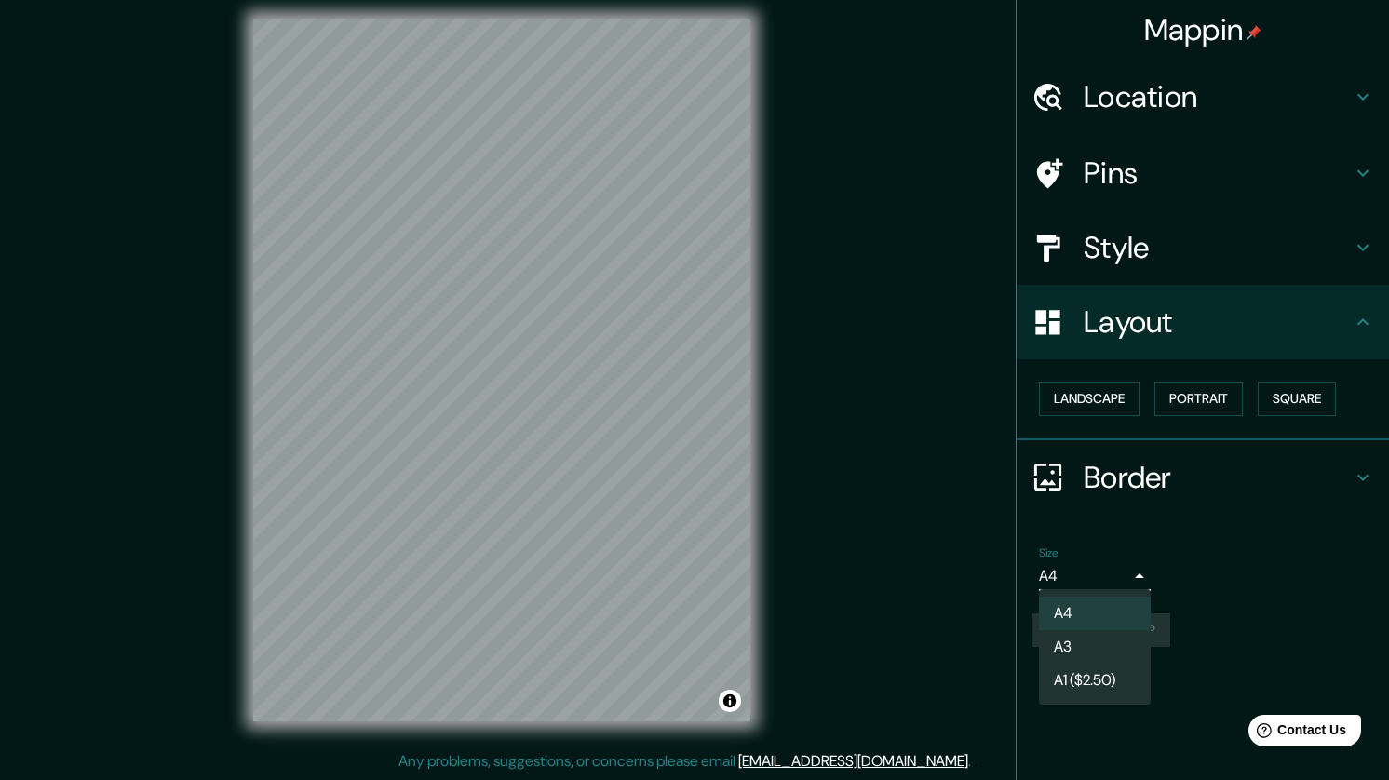
click at [1129, 579] on div at bounding box center [694, 390] width 1389 height 780
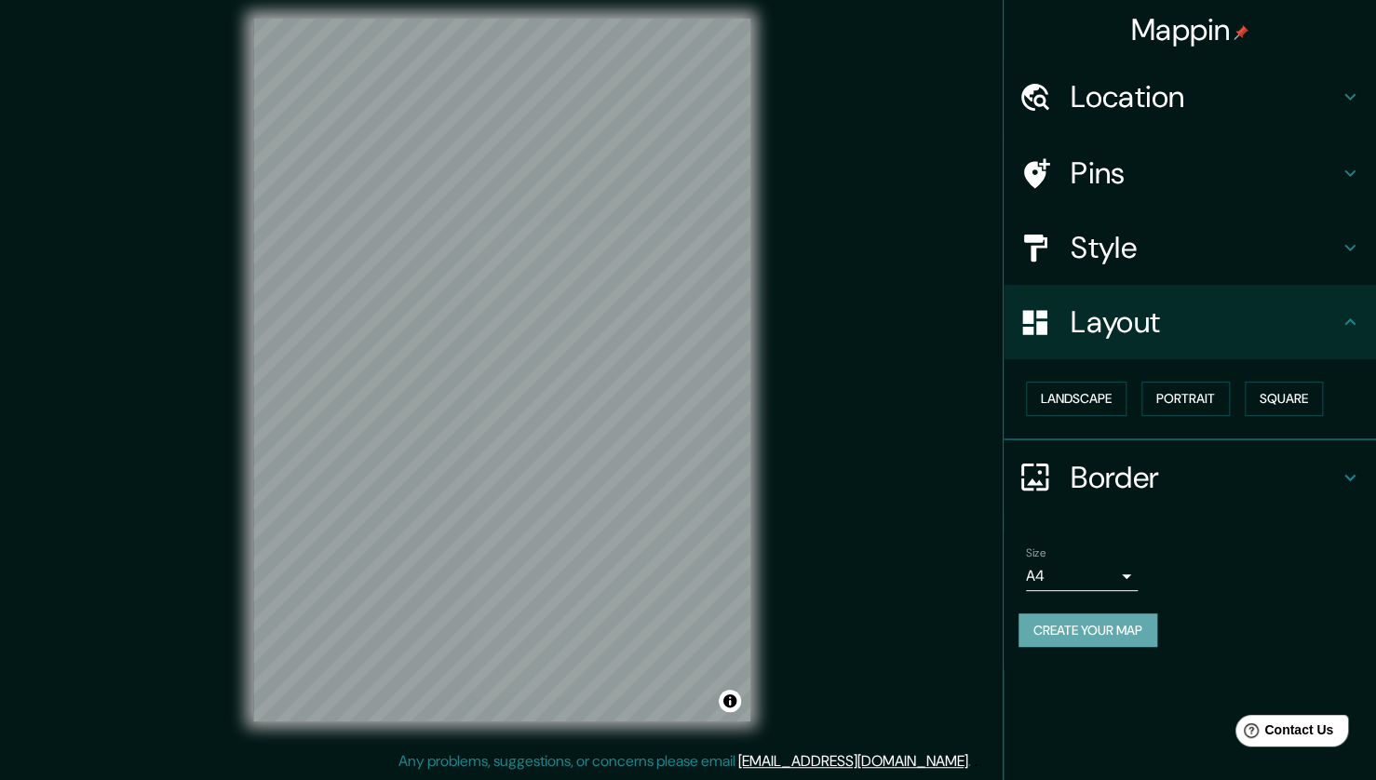
click at [1097, 635] on button "Create your map" at bounding box center [1087, 630] width 139 height 34
click at [1327, 42] on div "Mappin" at bounding box center [1189, 30] width 372 height 60
click at [1178, 469] on h4 "Border" at bounding box center [1204, 477] width 268 height 37
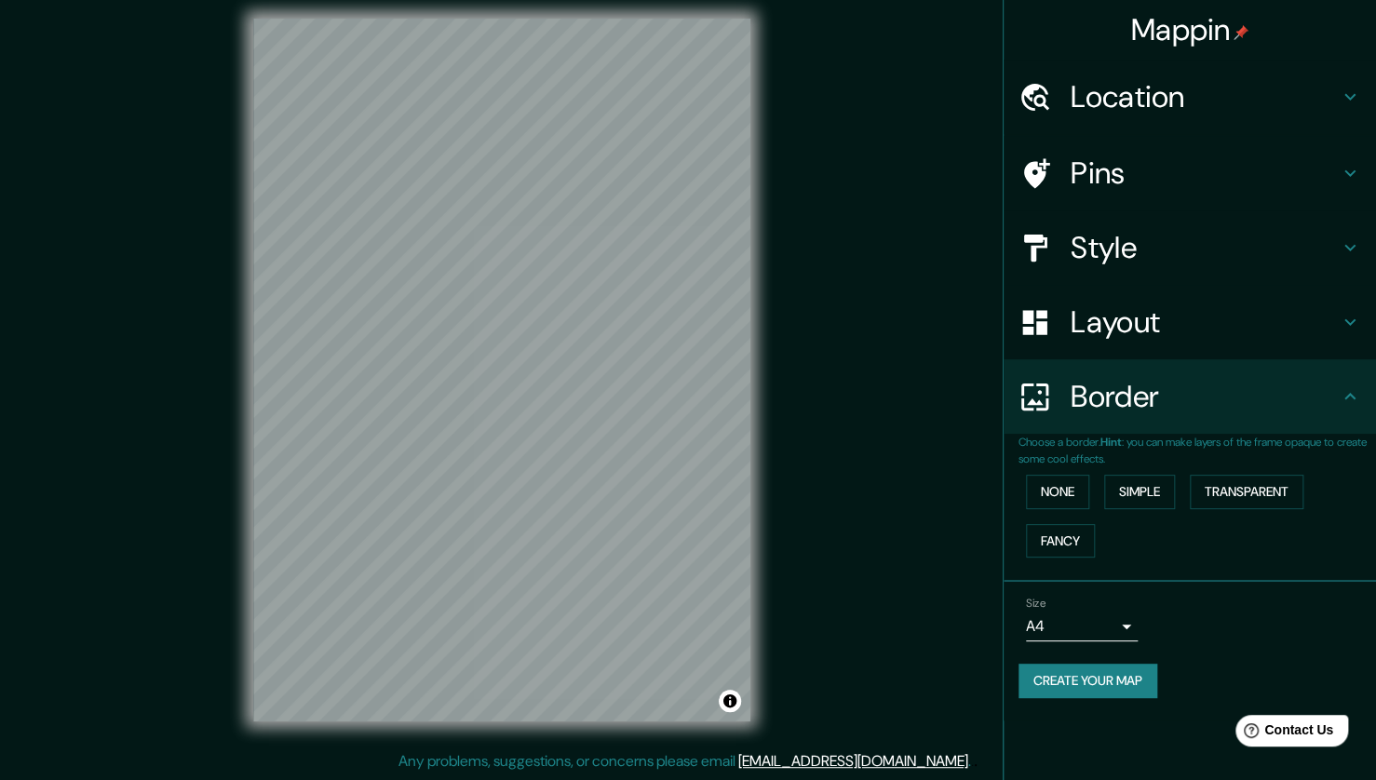
click at [1160, 430] on div "Border" at bounding box center [1189, 396] width 372 height 74
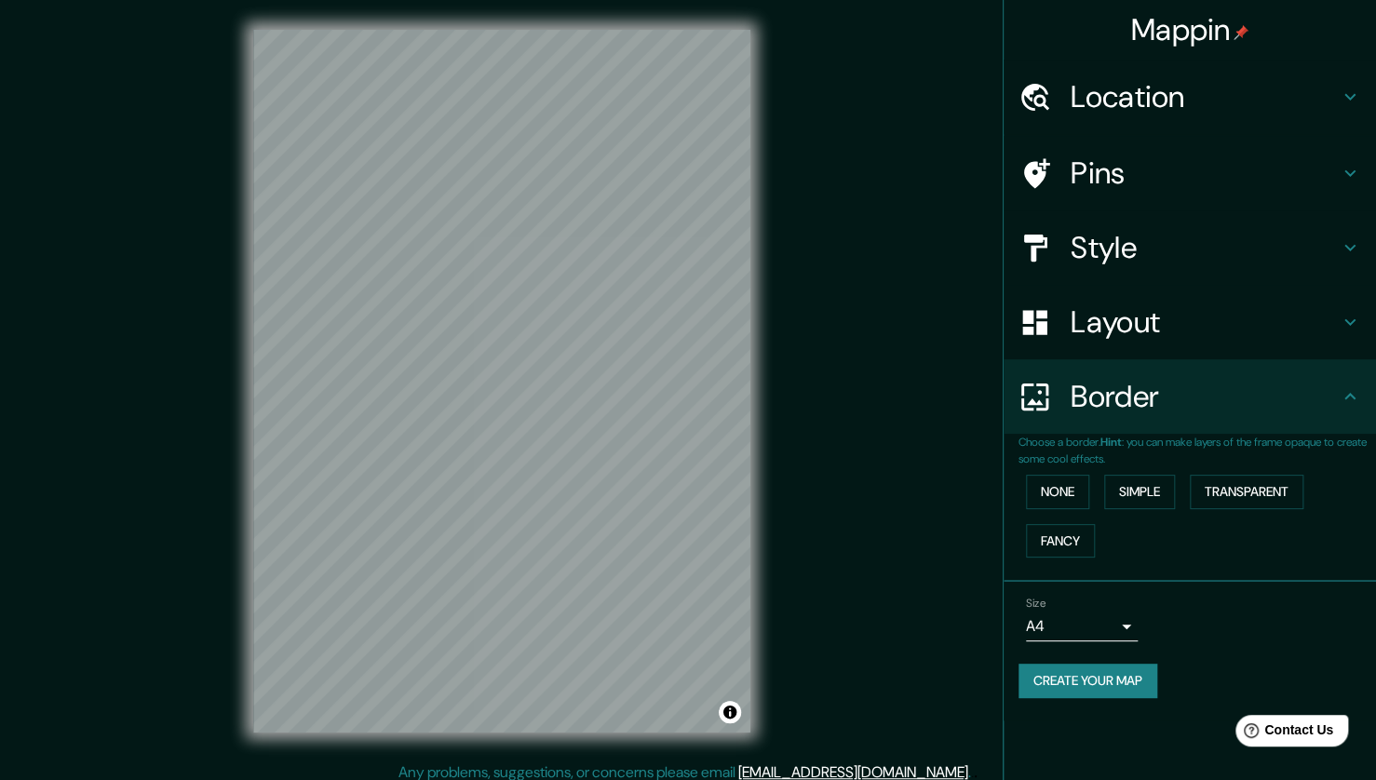
scroll to position [0, 0]
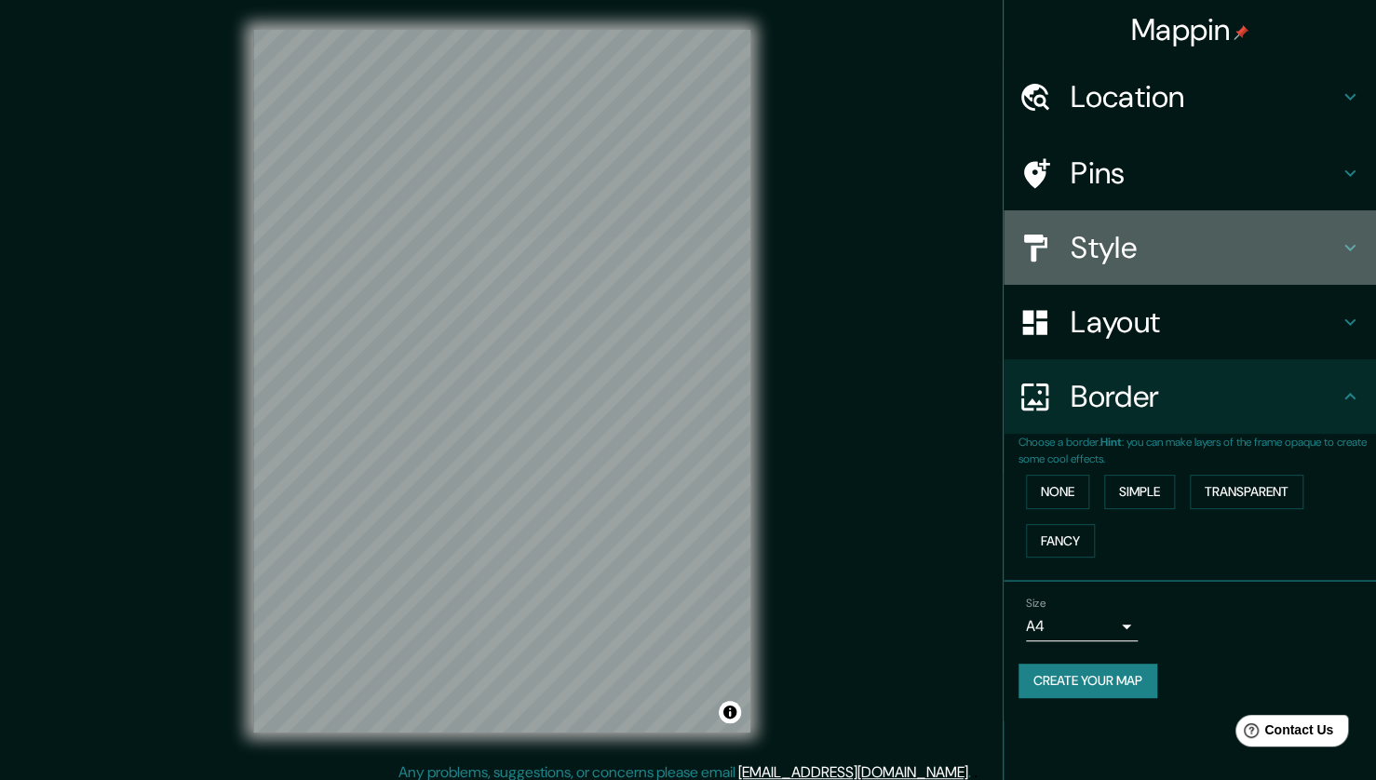
click at [1154, 259] on h4 "Style" at bounding box center [1204, 247] width 268 height 37
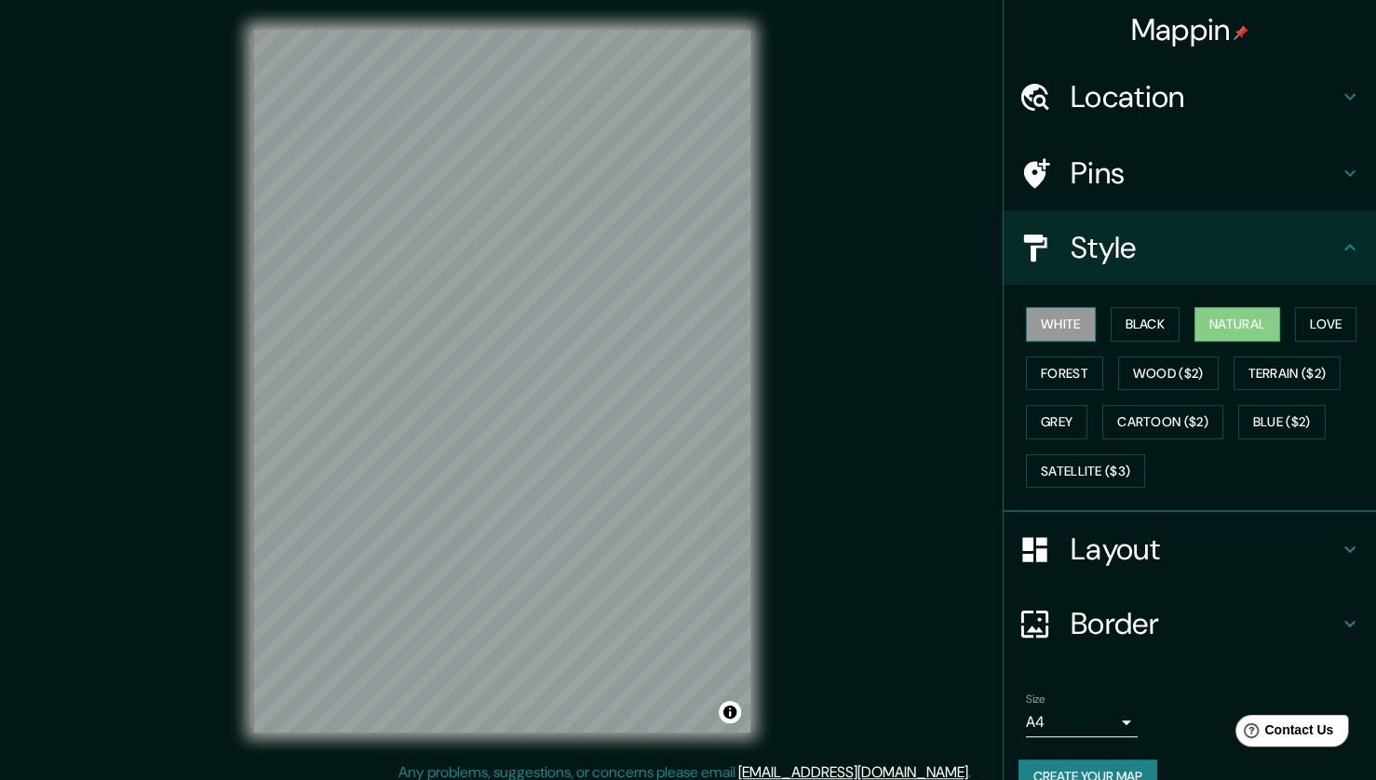
click at [1042, 330] on button "White" at bounding box center [1061, 324] width 70 height 34
click at [1129, 325] on button "Black" at bounding box center [1146, 324] width 70 height 34
click at [1203, 321] on button "Natural" at bounding box center [1237, 324] width 86 height 34
click at [1071, 368] on button "Forest" at bounding box center [1064, 374] width 77 height 34
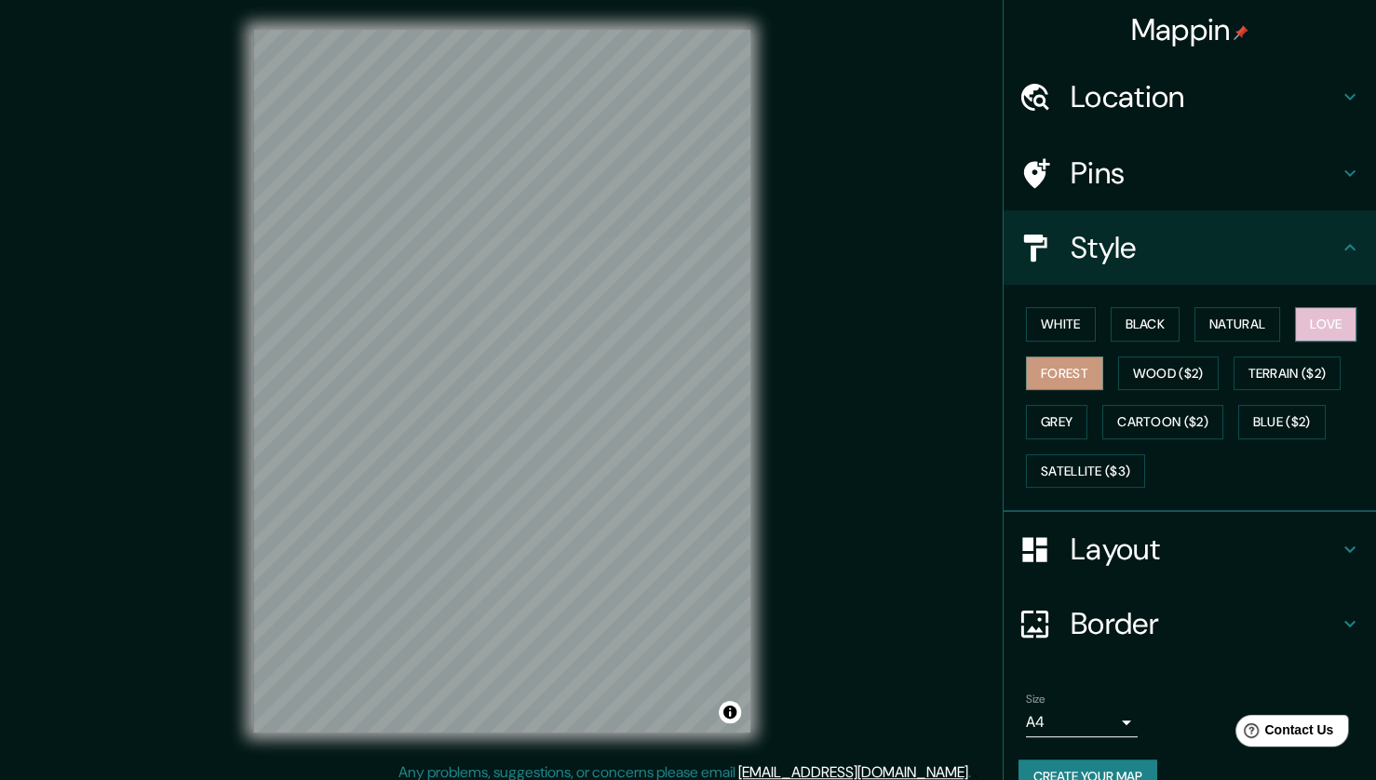
click at [1312, 322] on button "Love" at bounding box center [1325, 324] width 61 height 34
click at [1054, 422] on button "Grey" at bounding box center [1056, 422] width 61 height 34
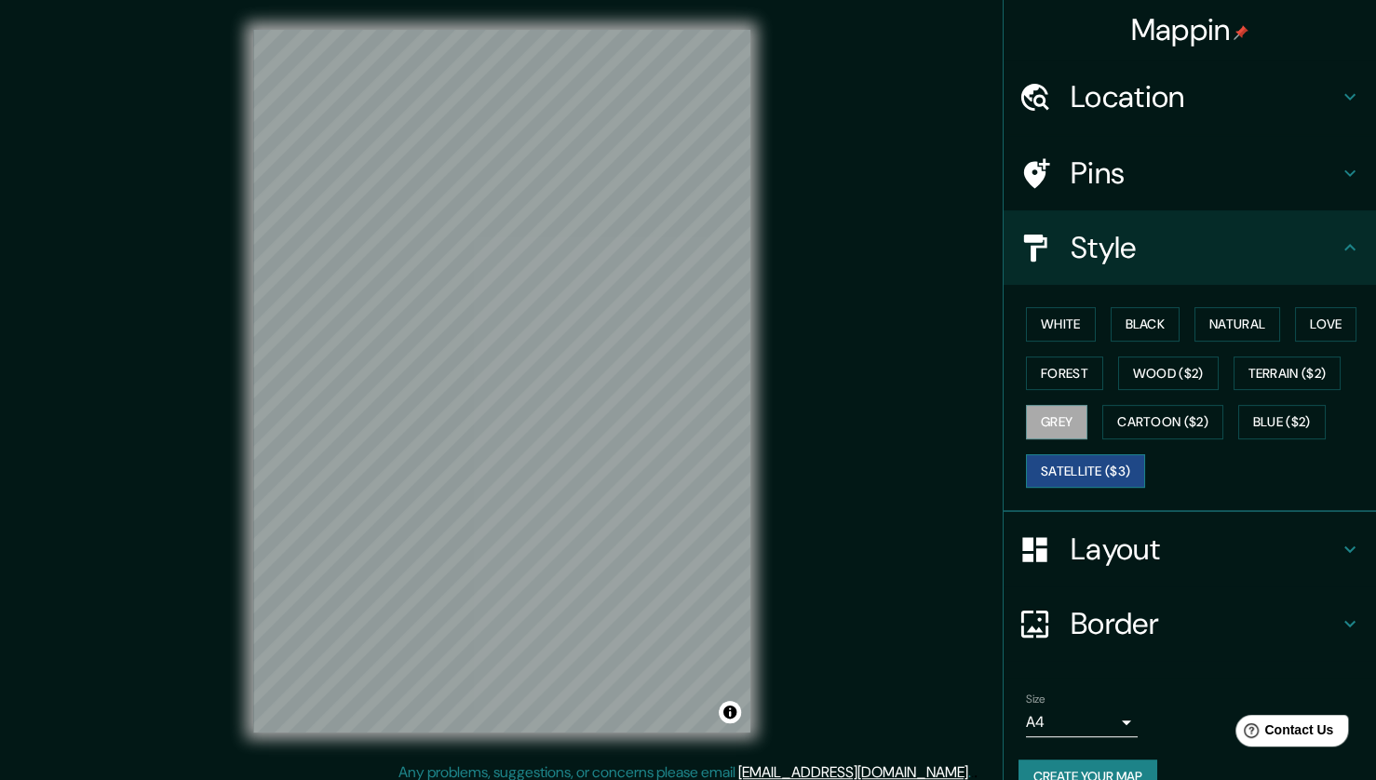
click at [1072, 468] on button "Satellite ($3)" at bounding box center [1085, 471] width 119 height 34
click at [1169, 419] on button "Cartoon ($2)" at bounding box center [1162, 422] width 121 height 34
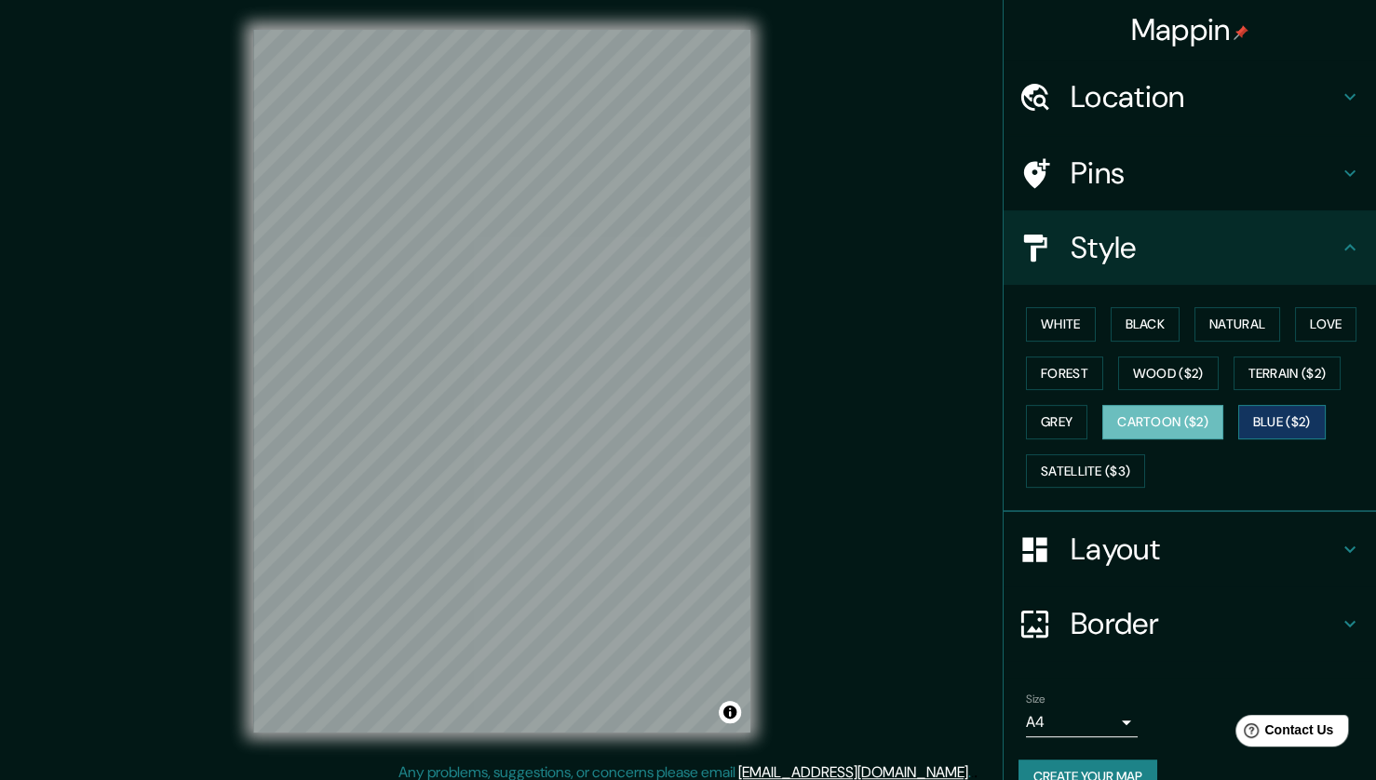
click at [1264, 422] on button "Blue ($2)" at bounding box center [1282, 422] width 88 height 34
click at [1171, 399] on div "White Black Natural Love Forest Wood ($2) Terrain ($2) Grey Cartoon ($2) Blue (…" at bounding box center [1196, 397] width 357 height 195
click at [1171, 405] on button "Cartoon ($2)" at bounding box center [1162, 422] width 121 height 34
drag, startPoint x: 755, startPoint y: 451, endPoint x: 879, endPoint y: 319, distance: 180.4
click at [879, 319] on div "Mappin Location [GEOGRAPHIC_DATA], [GEOGRAPHIC_DATA], [GEOGRAPHIC_DATA] Pins St…" at bounding box center [688, 395] width 1376 height 791
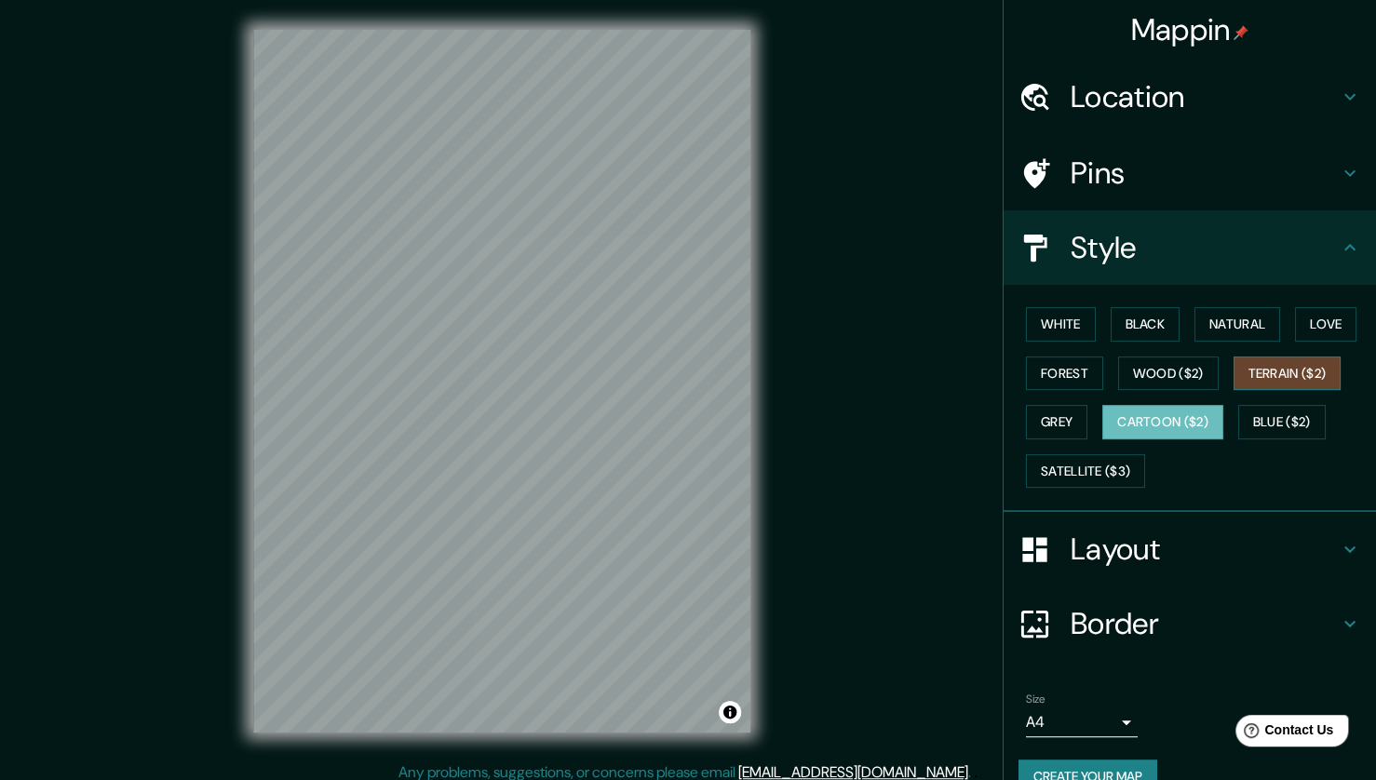
click at [1250, 374] on button "Terrain ($2)" at bounding box center [1287, 374] width 108 height 34
click at [1135, 383] on button "Wood ($2)" at bounding box center [1168, 374] width 101 height 34
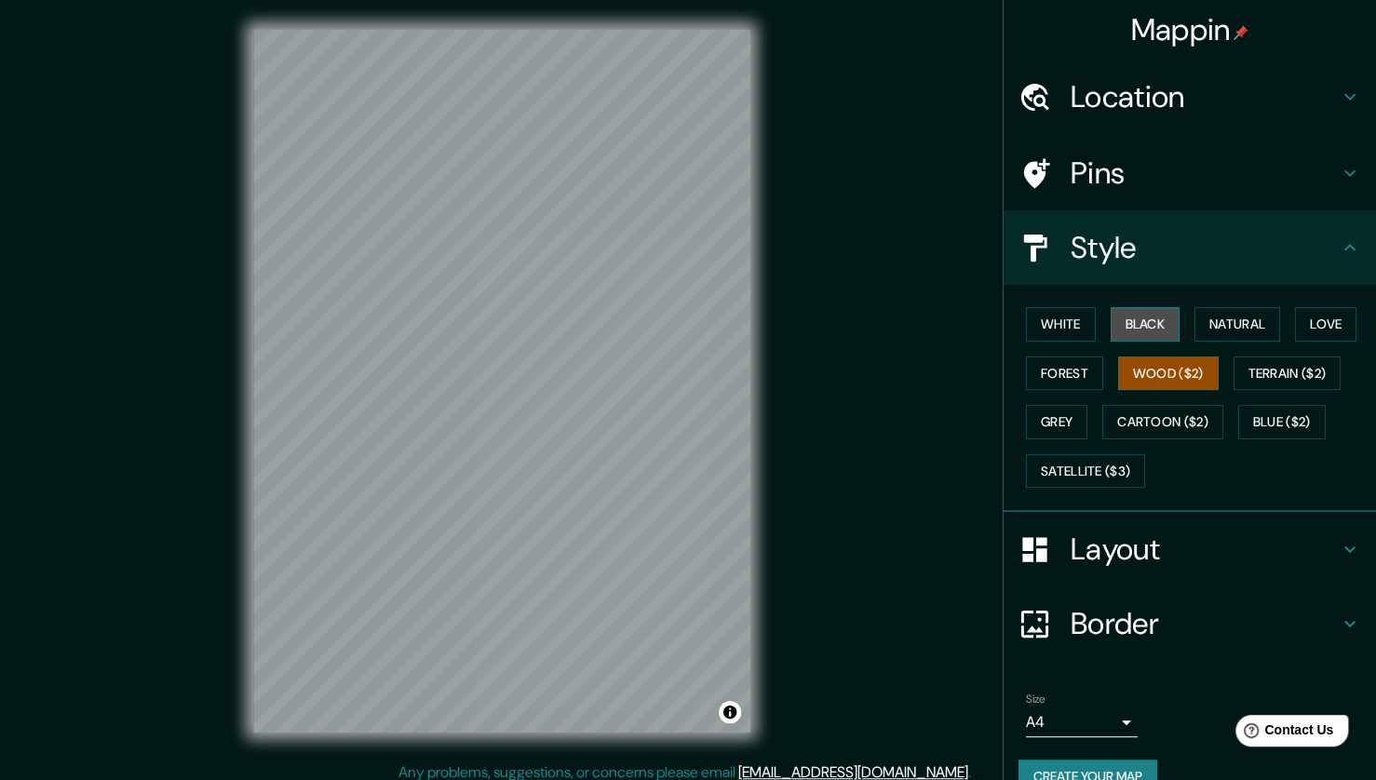
click at [1124, 316] on button "Black" at bounding box center [1146, 324] width 70 height 34
click at [1026, 321] on button "White" at bounding box center [1061, 324] width 70 height 34
click at [1149, 326] on button "Black" at bounding box center [1146, 324] width 70 height 34
drag, startPoint x: 750, startPoint y: 358, endPoint x: 1046, endPoint y: 317, distance: 298.8
click at [1046, 317] on button "White" at bounding box center [1061, 324] width 70 height 34
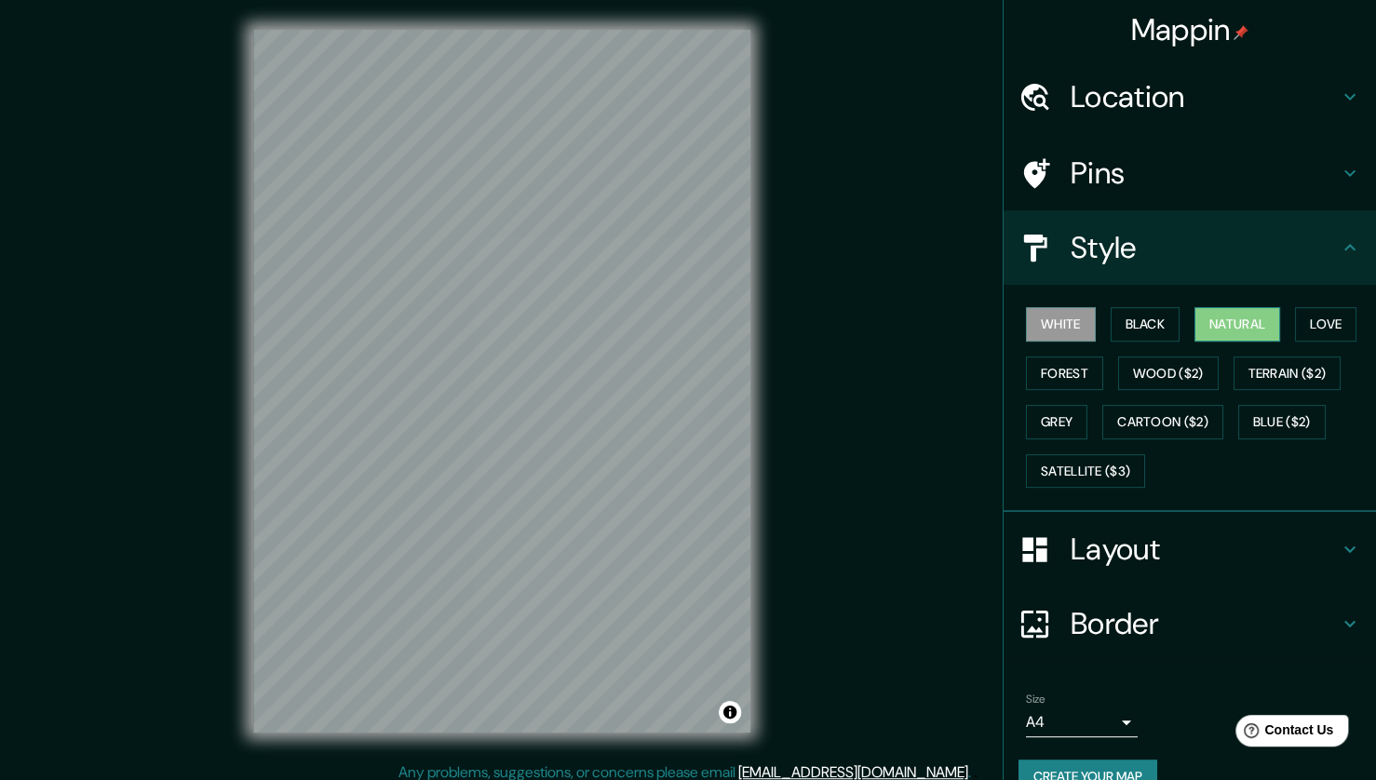
click at [1237, 328] on button "Natural" at bounding box center [1237, 324] width 86 height 34
click at [1121, 327] on button "Black" at bounding box center [1146, 324] width 70 height 34
